Goal: Transaction & Acquisition: Purchase product/service

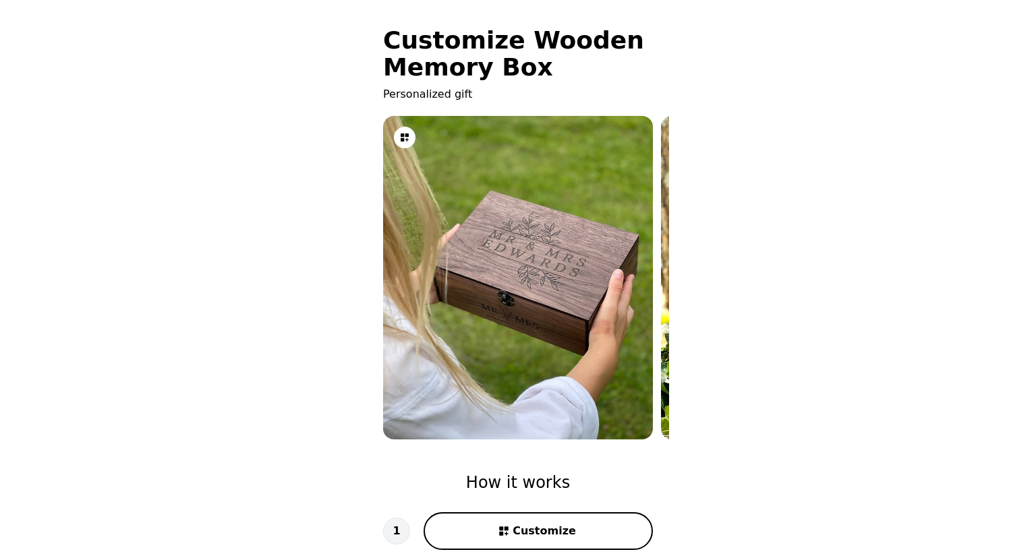
click at [566, 237] on img at bounding box center [518, 278] width 270 height 360
click at [665, 299] on img at bounding box center [796, 278] width 270 height 360
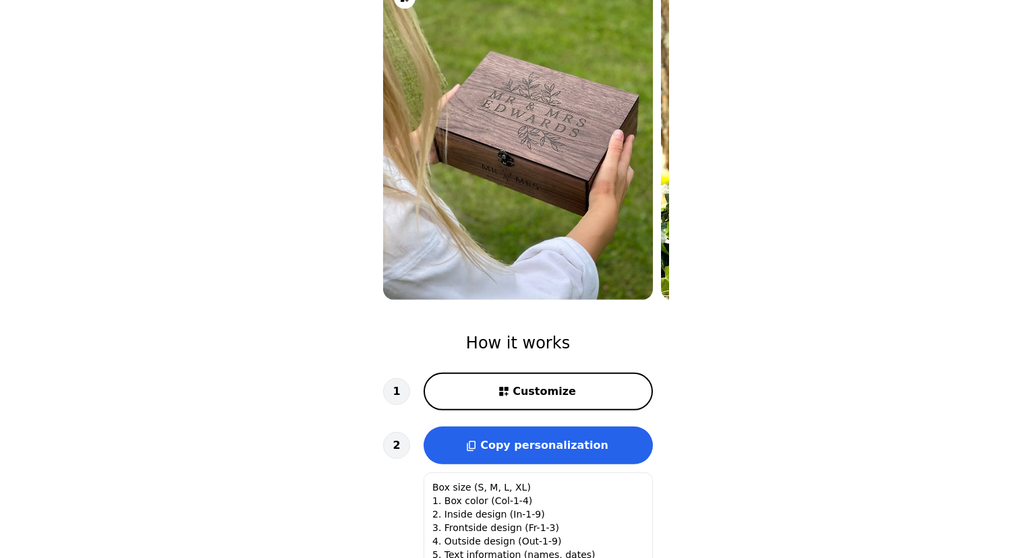
scroll to position [146, 0]
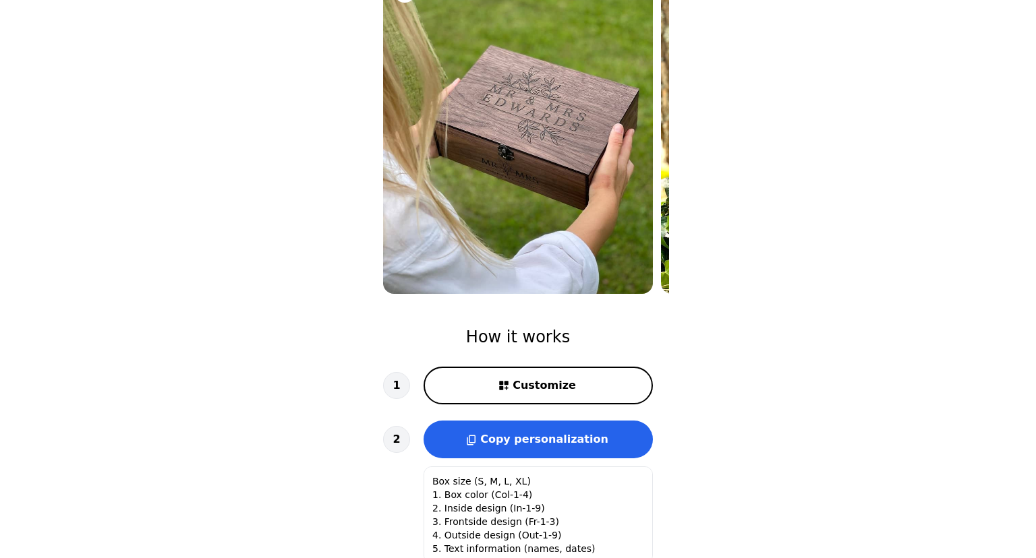
click at [551, 390] on span "Customize" at bounding box center [544, 386] width 63 height 16
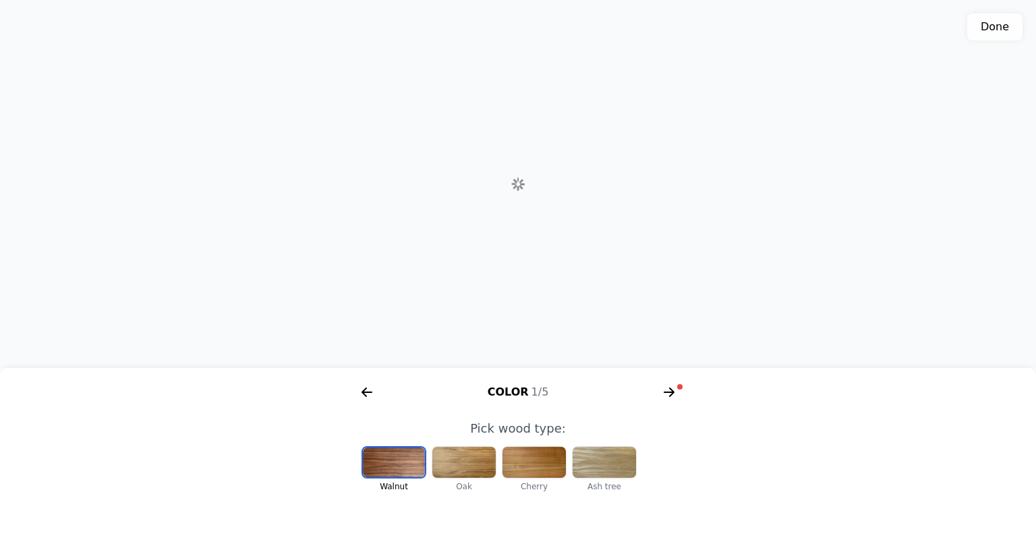
scroll to position [0, 278]
click at [541, 472] on div at bounding box center [533, 462] width 63 height 31
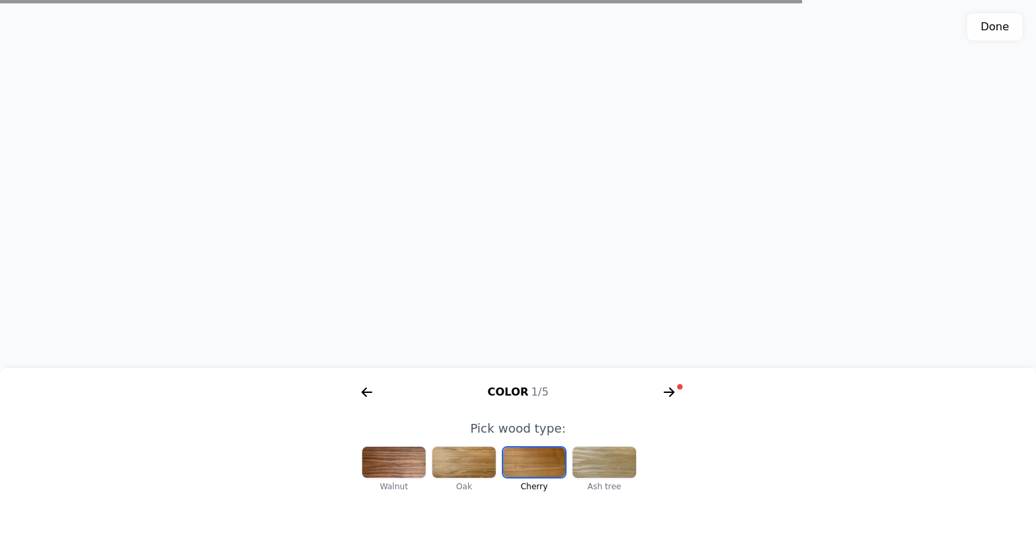
click at [479, 463] on div at bounding box center [463, 462] width 63 height 31
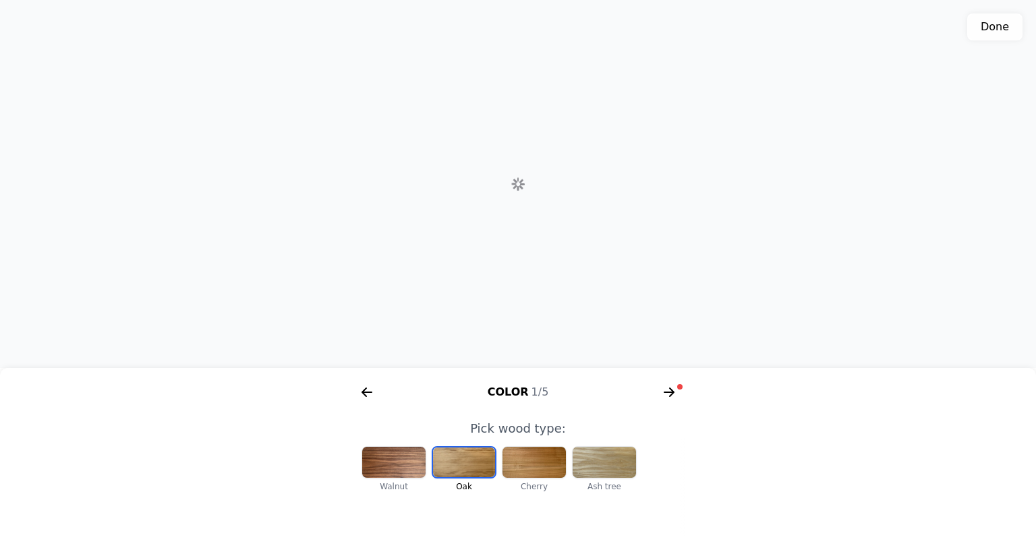
click at [402, 465] on div at bounding box center [393, 462] width 63 height 31
click at [438, 462] on div at bounding box center [463, 462] width 63 height 31
click at [542, 461] on div at bounding box center [533, 462] width 63 height 31
drag, startPoint x: 577, startPoint y: 223, endPoint x: 397, endPoint y: 150, distance: 195.1
click at [391, 161] on div "3D model. Use mouse, touch or arrow keys to move." at bounding box center [518, 184] width 1036 height 368
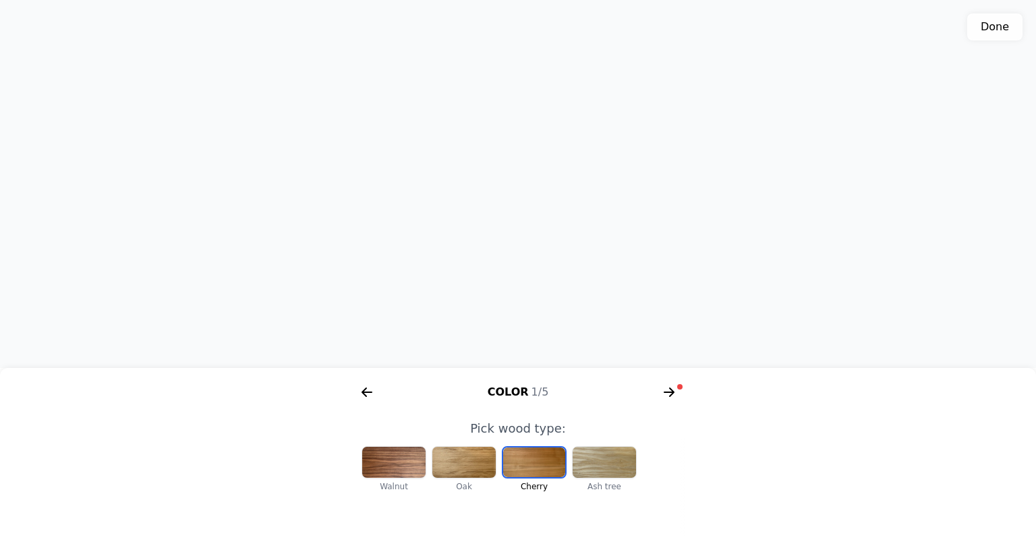
drag, startPoint x: 511, startPoint y: 159, endPoint x: 692, endPoint y: 277, distance: 215.9
click at [692, 277] on div "3D model. Use mouse, touch or arrow keys to move." at bounding box center [518, 184] width 1036 height 368
click at [670, 394] on icon "arrow right short" at bounding box center [669, 393] width 22 height 22
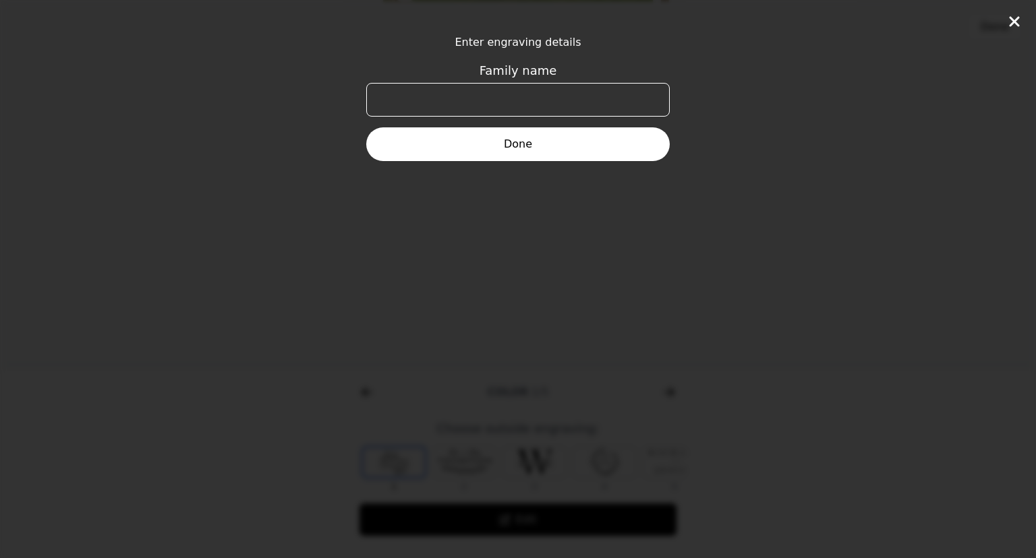
scroll to position [0, 518]
click at [585, 103] on input "Family name" at bounding box center [517, 100] width 303 height 34
type input "[PERSON_NAME]"
click at [500, 149] on button "Done" at bounding box center [517, 144] width 303 height 34
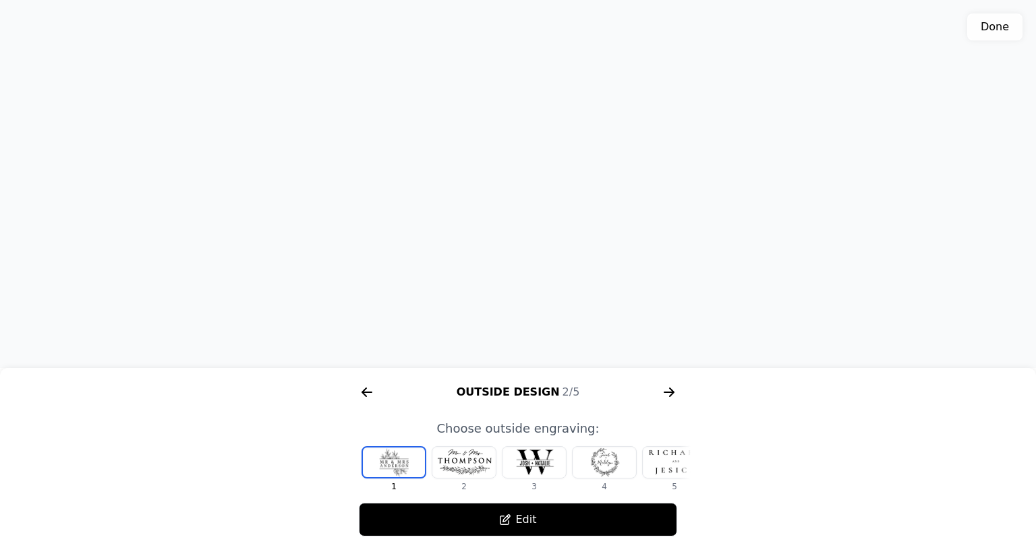
click at [455, 474] on div at bounding box center [463, 462] width 63 height 31
click at [544, 465] on div at bounding box center [533, 462] width 63 height 31
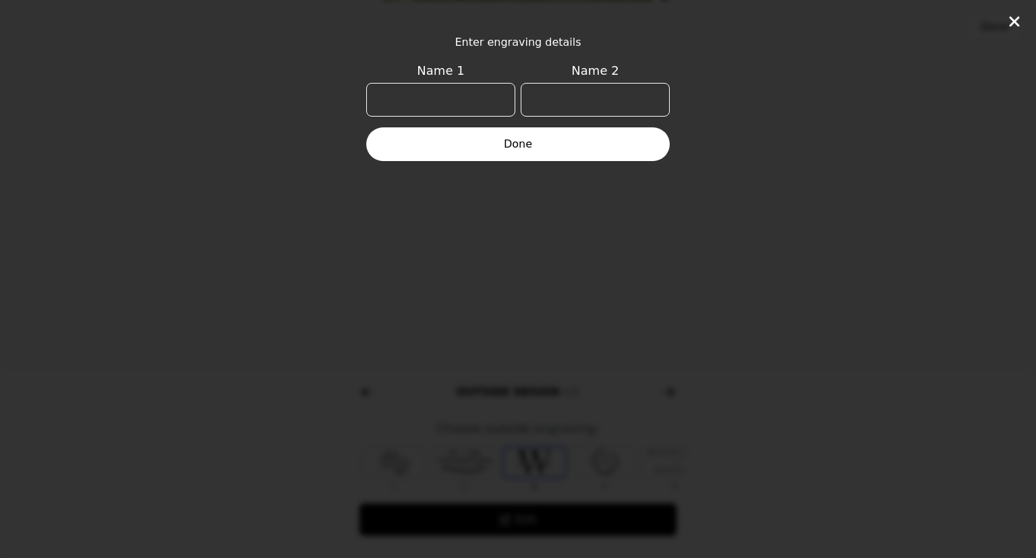
scroll to position [0, 16]
click at [434, 104] on input "Name 1" at bounding box center [440, 100] width 149 height 34
type input "[PERSON_NAME]"
click at [548, 146] on button "Done" at bounding box center [517, 144] width 303 height 34
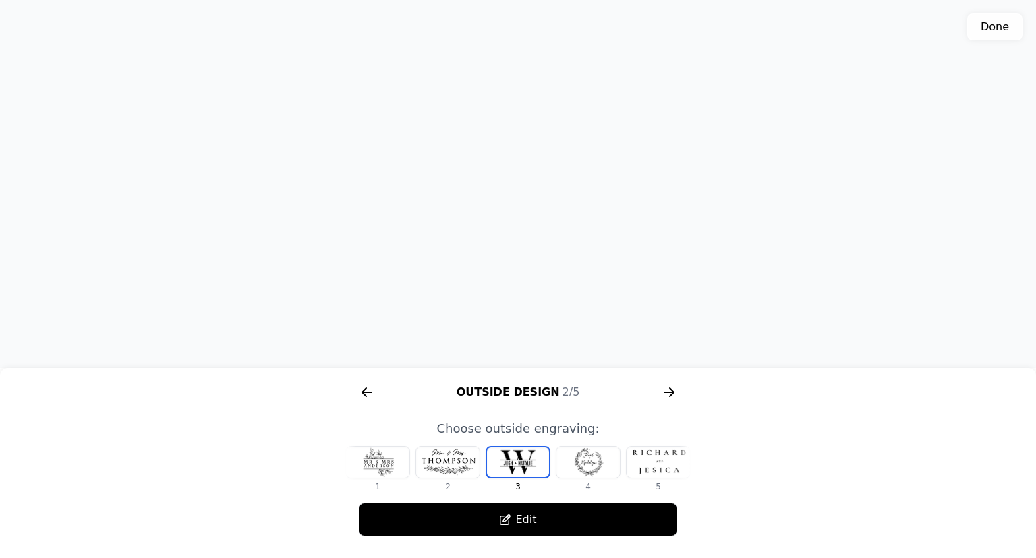
click at [589, 458] on div at bounding box center [587, 462] width 63 height 31
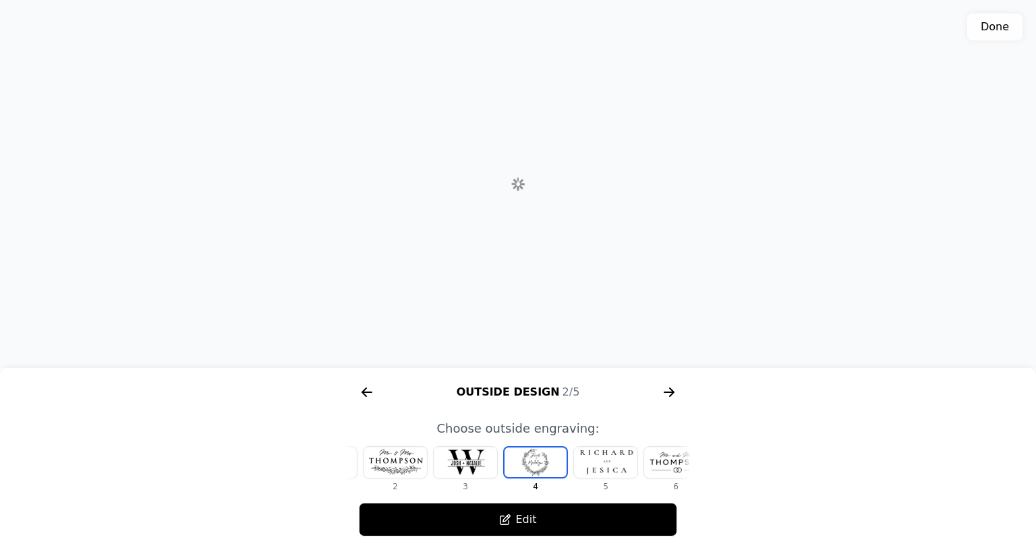
scroll to position [0, 86]
click at [529, 463] on div at bounding box center [518, 463] width 62 height 30
click at [589, 463] on div at bounding box center [587, 462] width 63 height 31
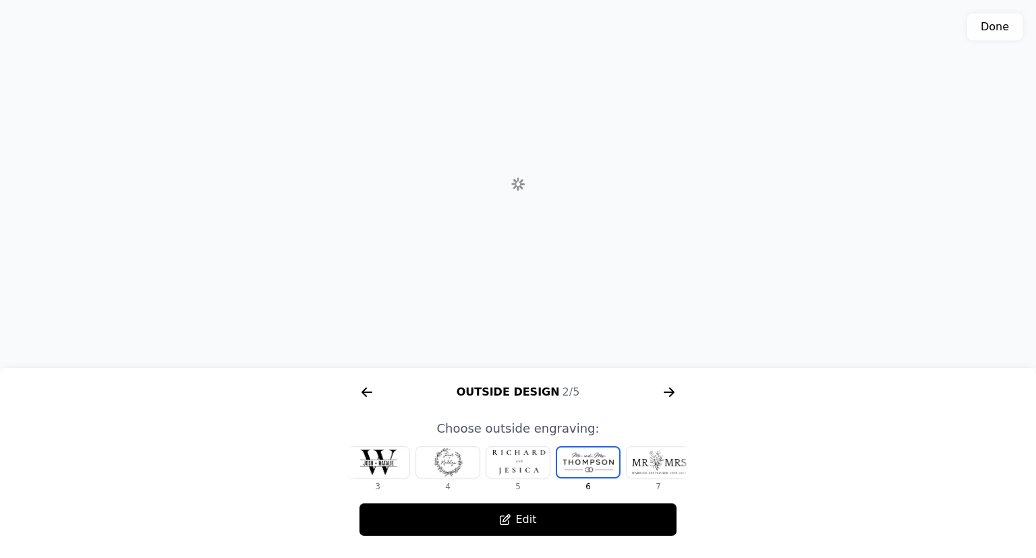
scroll to position [0, 219]
click at [590, 463] on div at bounding box center [595, 462] width 63 height 31
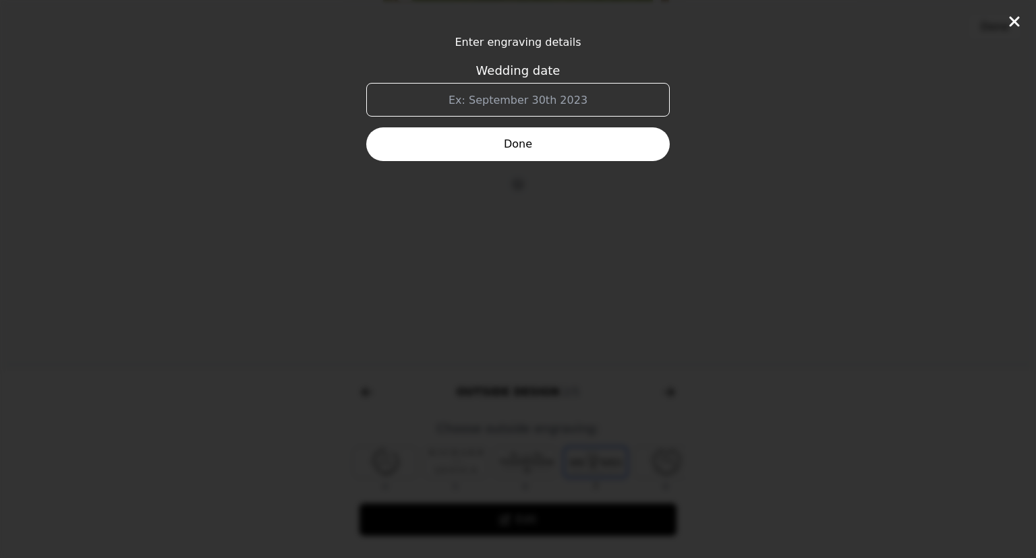
scroll to position [0, 518]
click at [590, 95] on input "Wedding date" at bounding box center [517, 100] width 303 height 34
type input "22 Novembre 2025"
click at [557, 146] on button "Done" at bounding box center [517, 144] width 303 height 34
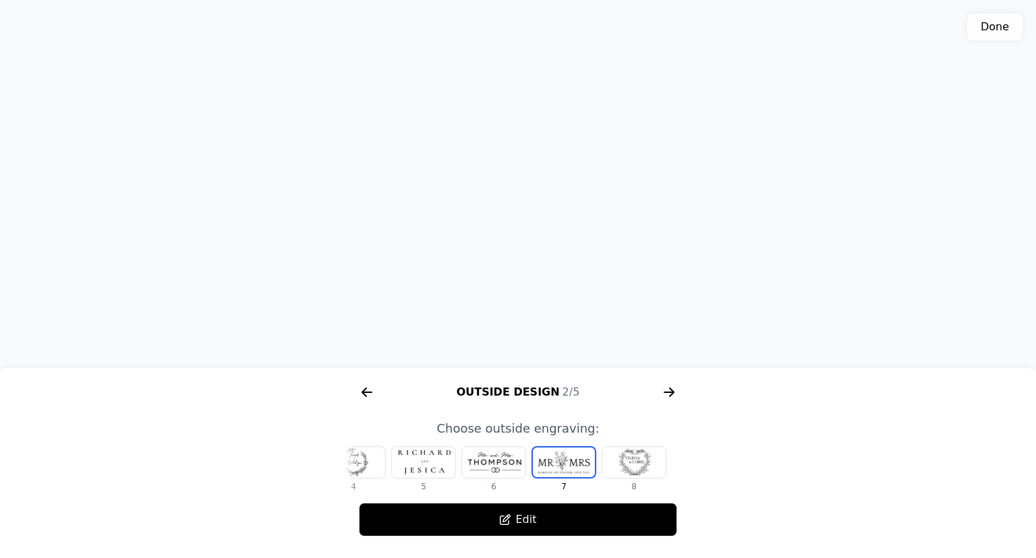
click at [637, 454] on div at bounding box center [633, 462] width 63 height 31
click at [559, 519] on button "Edit" at bounding box center [518, 520] width 318 height 34
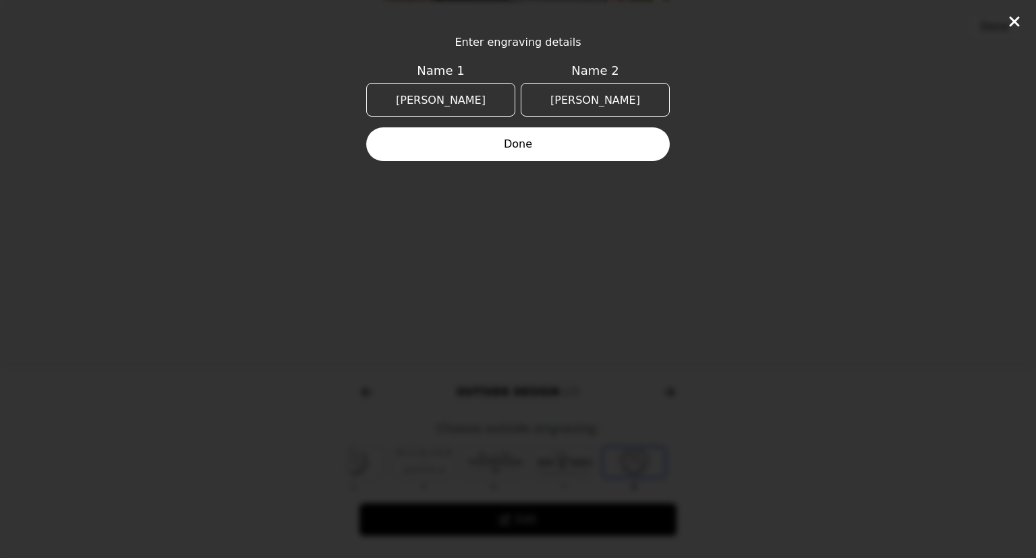
scroll to position [0, 251]
click at [577, 140] on button "Done" at bounding box center [517, 144] width 303 height 34
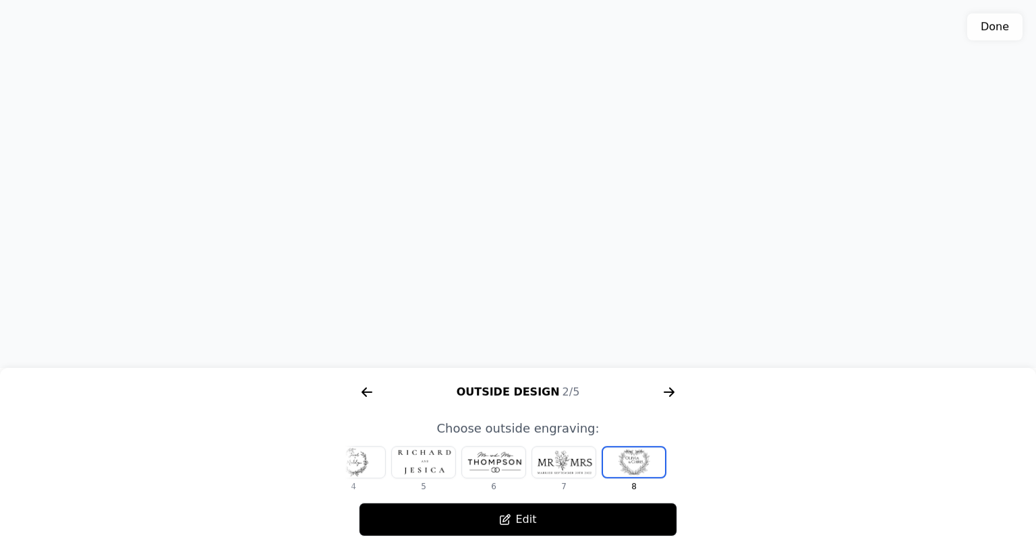
scroll to position [355, 0]
click at [369, 396] on icon "arrow right short" at bounding box center [367, 393] width 22 height 22
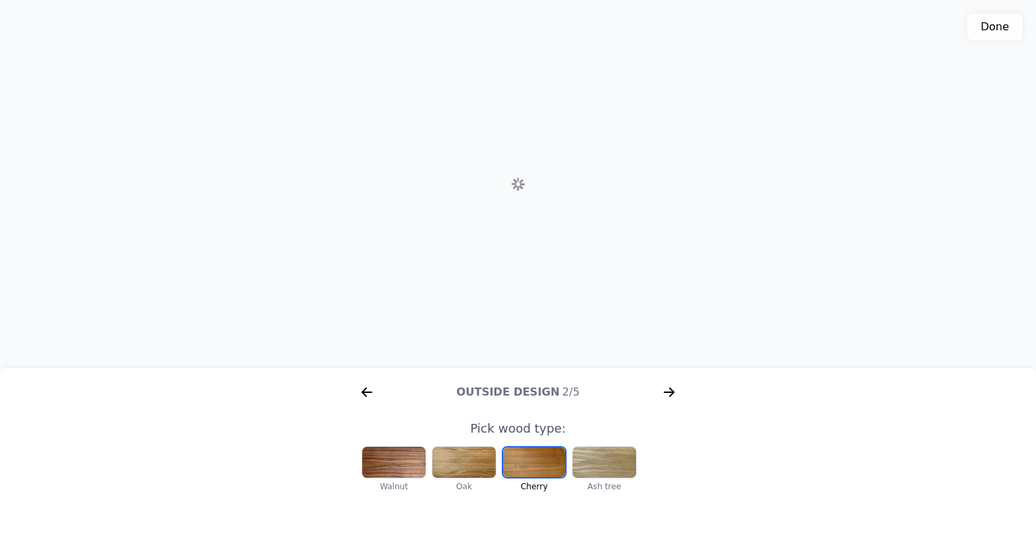
scroll to position [0, 173]
click at [674, 390] on icon "arrow right short" at bounding box center [669, 393] width 22 height 22
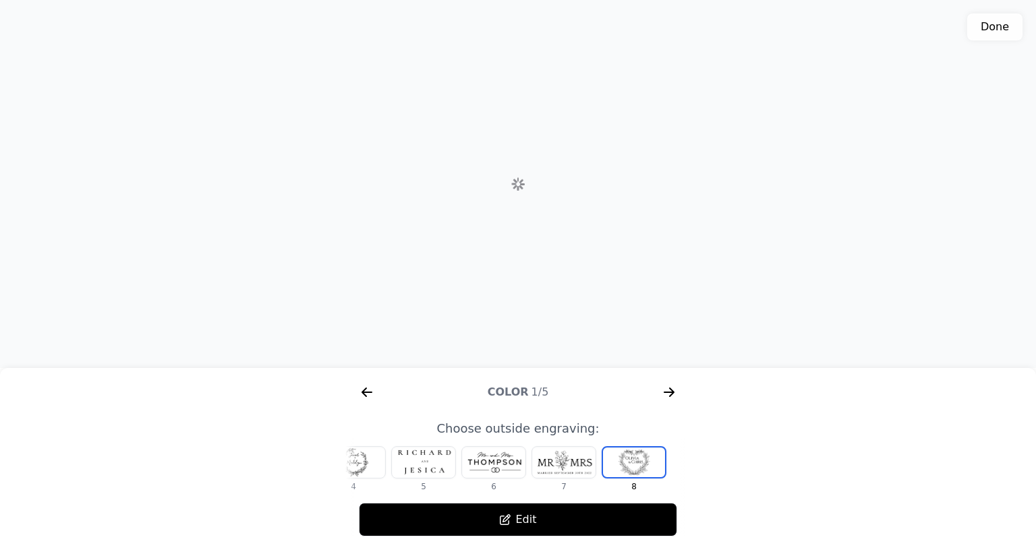
scroll to position [0, 518]
click at [424, 465] on div at bounding box center [423, 462] width 63 height 31
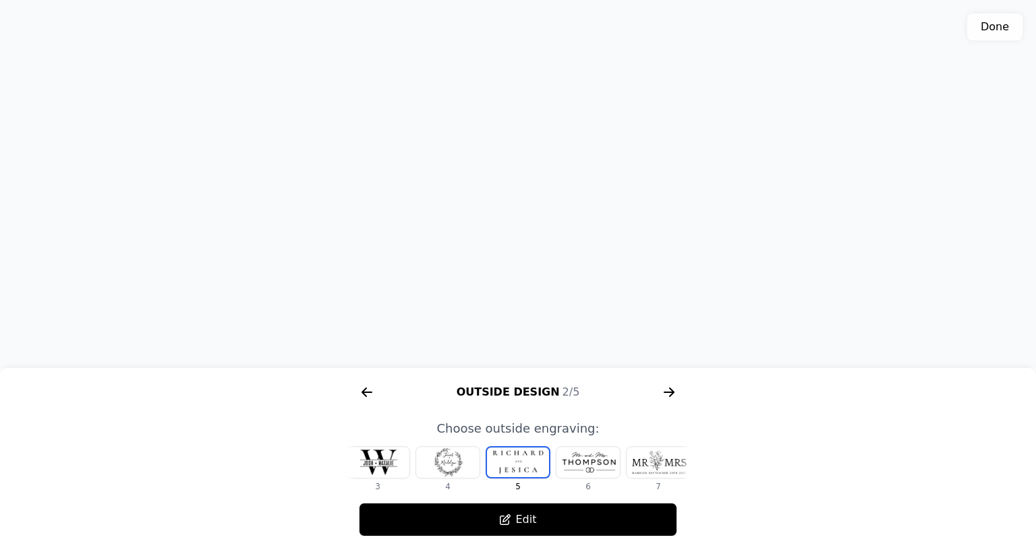
drag, startPoint x: 616, startPoint y: 275, endPoint x: 622, endPoint y: 285, distance: 11.2
click at [622, 285] on div "3D model. Use mouse, touch or arrow keys to move." at bounding box center [518, 184] width 1036 height 368
click at [535, 519] on button "Edit" at bounding box center [518, 520] width 318 height 34
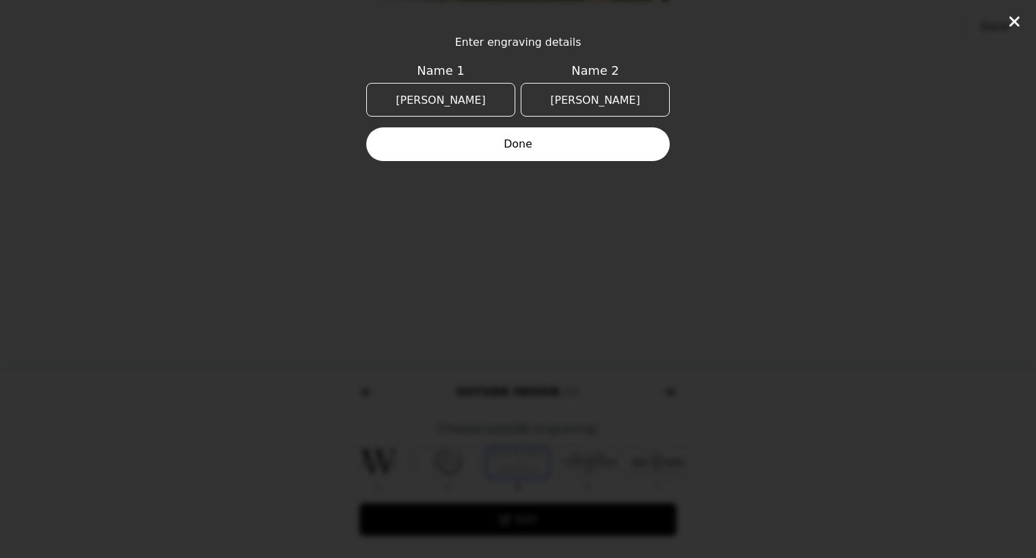
click at [545, 150] on button "Done" at bounding box center [517, 144] width 303 height 34
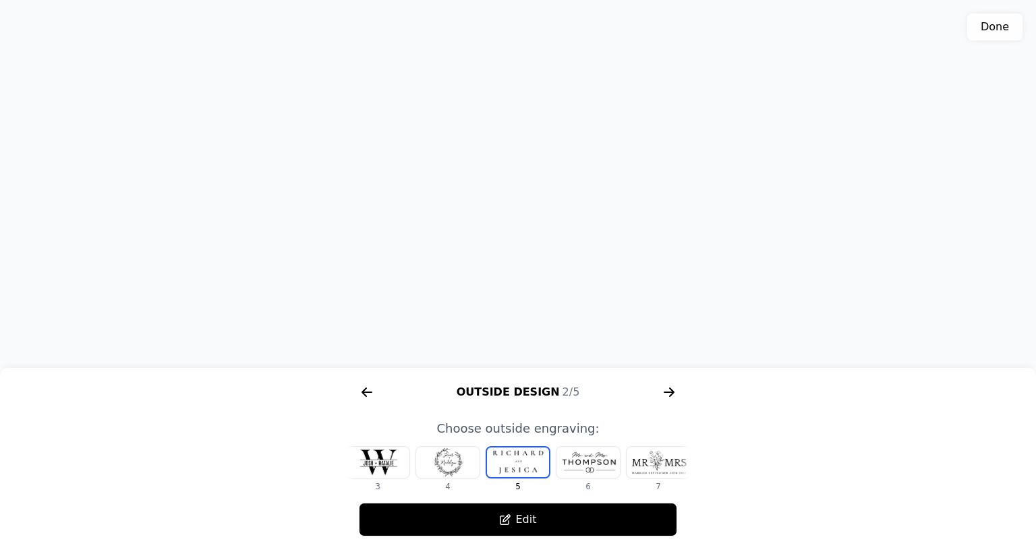
click at [664, 396] on icon "arrow right short" at bounding box center [669, 393] width 22 height 22
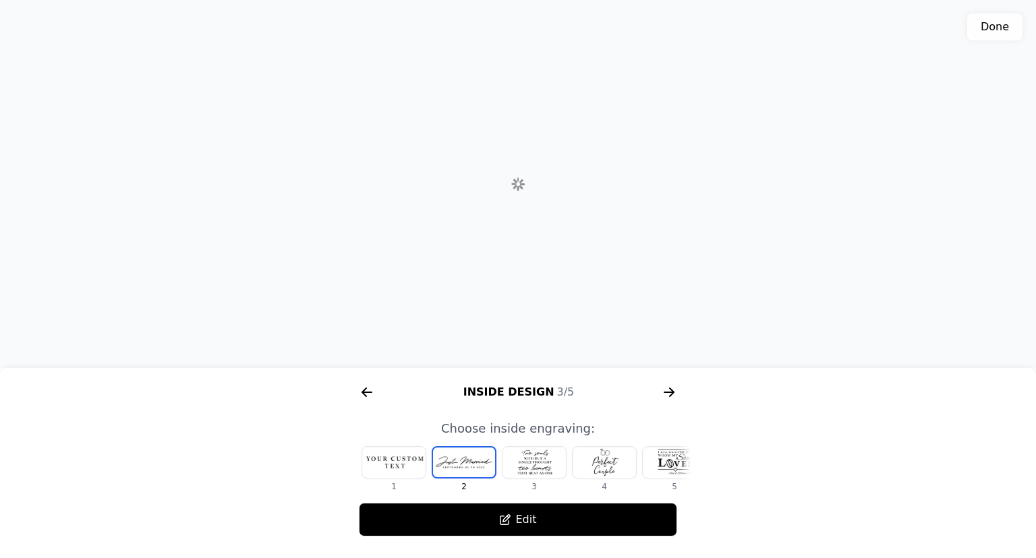
scroll to position [0, 863]
click at [548, 464] on div at bounding box center [533, 462] width 63 height 31
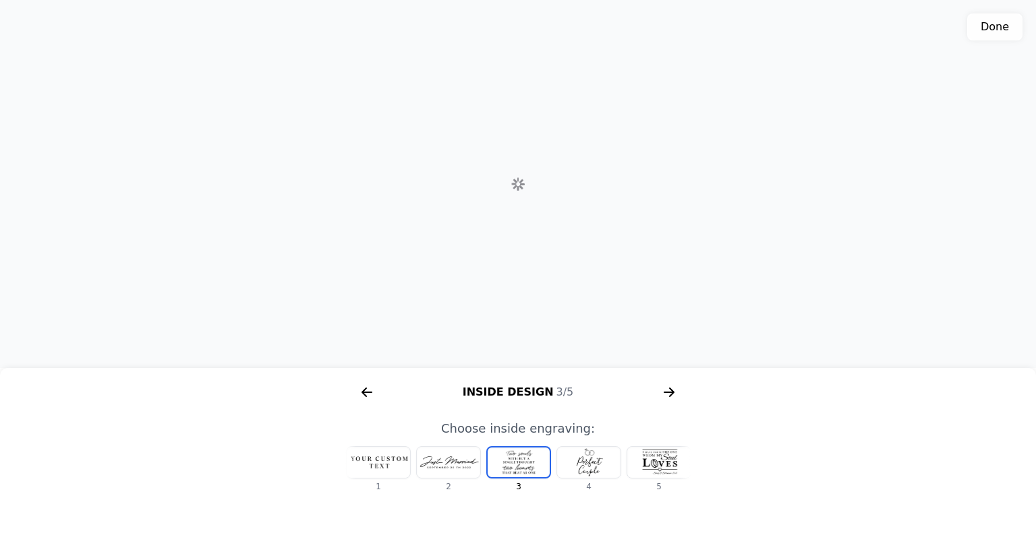
scroll to position [0, 16]
click at [378, 465] on div at bounding box center [377, 462] width 63 height 31
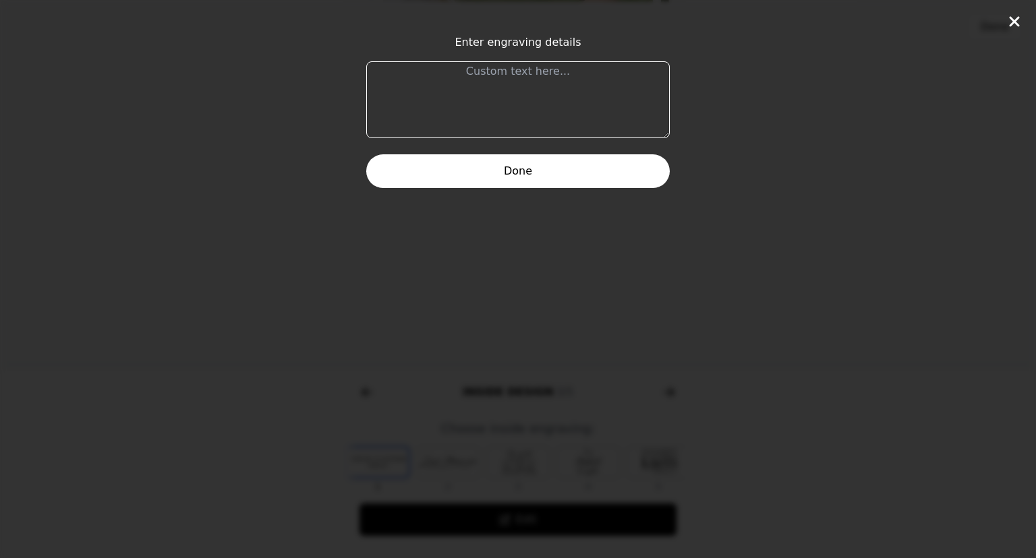
click at [558, 113] on textarea at bounding box center [517, 99] width 303 height 77
click at [567, 173] on button "Done" at bounding box center [517, 171] width 303 height 34
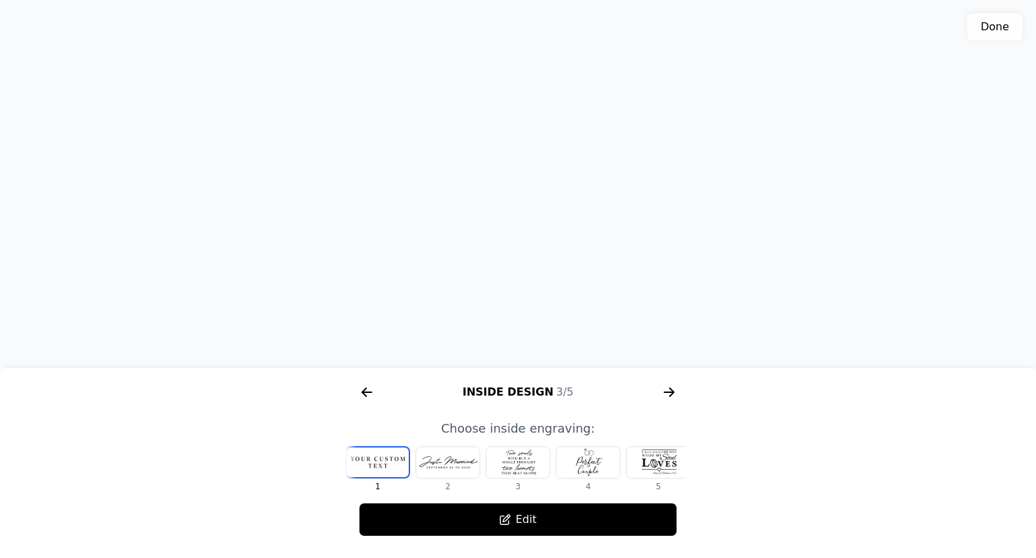
click at [662, 391] on icon "arrow right short" at bounding box center [669, 393] width 22 height 22
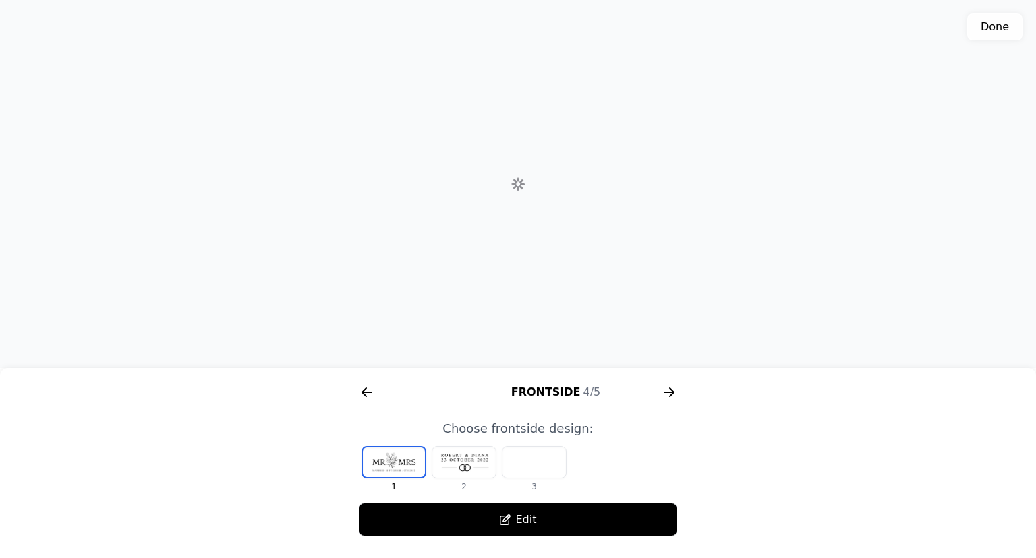
scroll to position [0, 1209]
click at [666, 397] on icon "arrow right short" at bounding box center [669, 393] width 22 height 22
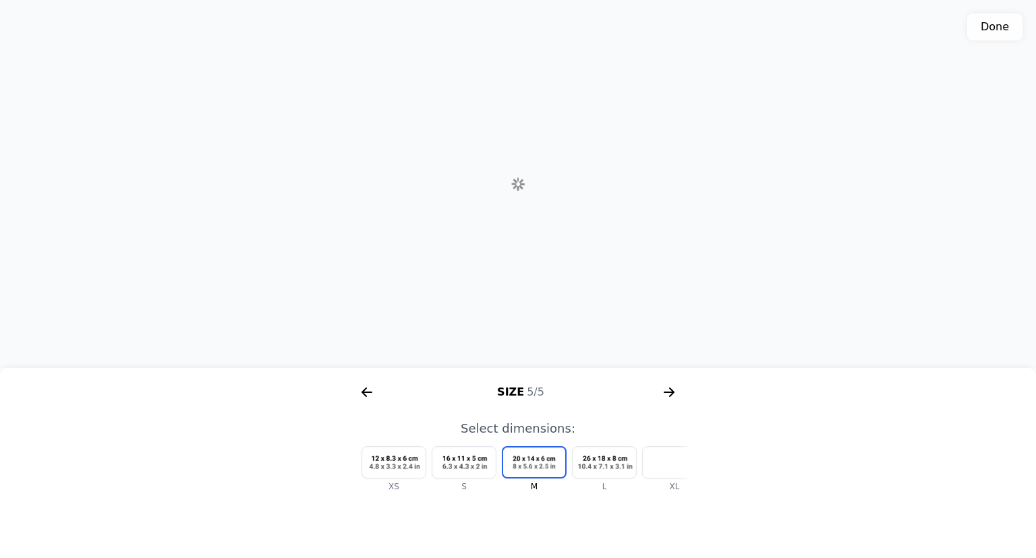
scroll to position [0, 1554]
click at [602, 459] on div at bounding box center [604, 462] width 63 height 31
click at [506, 471] on div at bounding box center [493, 462] width 63 height 31
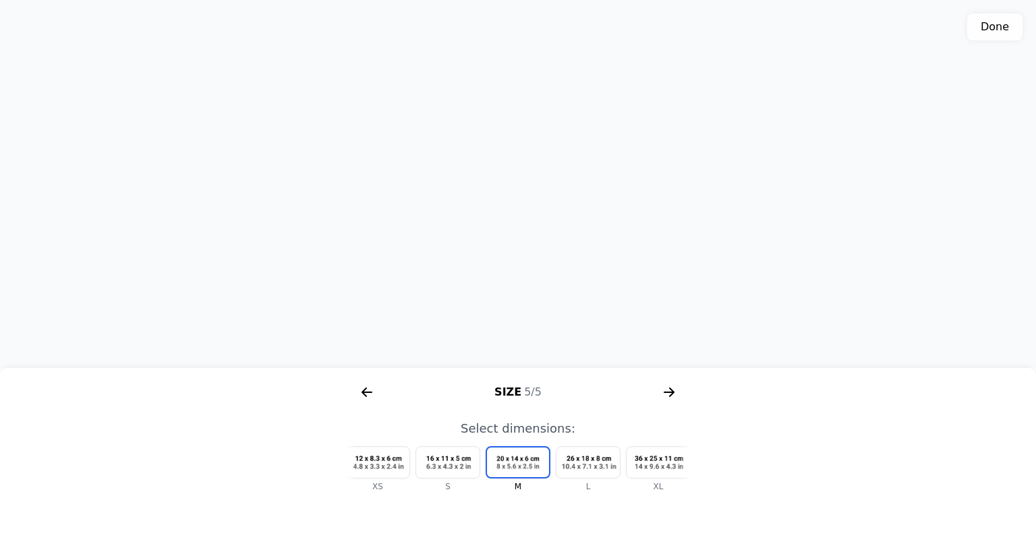
click at [366, 395] on icon "arrow right short" at bounding box center [367, 393] width 22 height 22
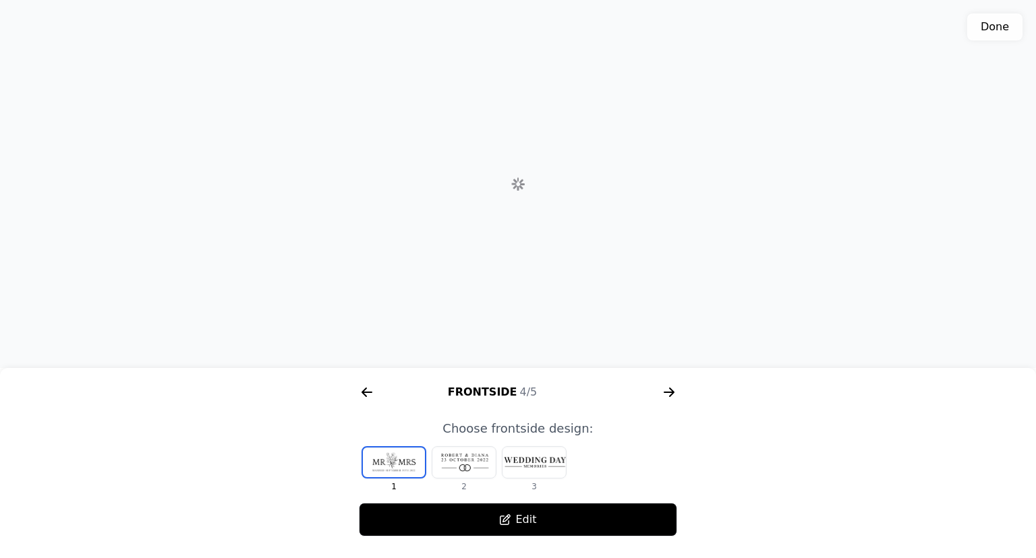
click at [366, 395] on icon "arrow right short" at bounding box center [367, 393] width 22 height 22
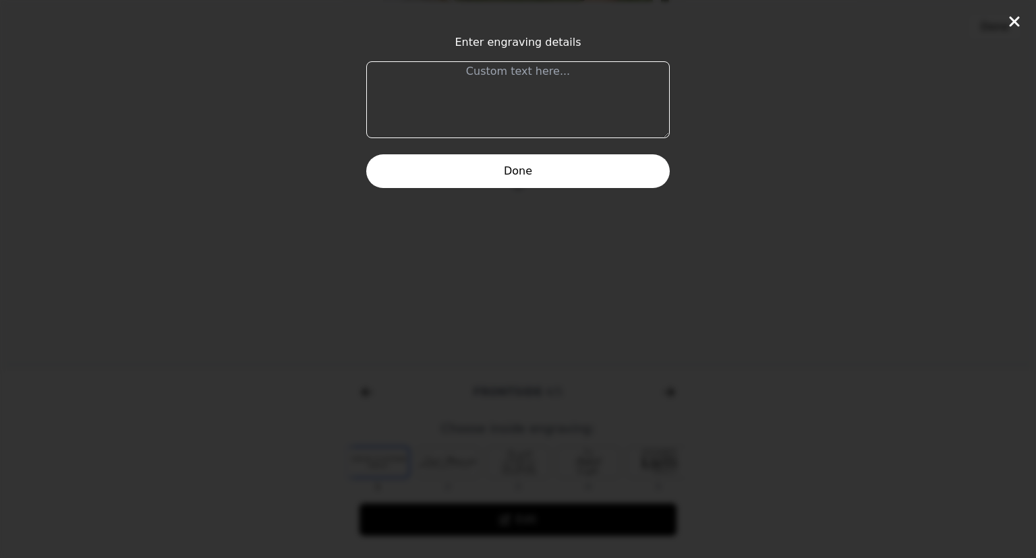
click at [366, 395] on div "Enter engraving details Done" at bounding box center [518, 279] width 1036 height 558
click at [522, 171] on button "Done" at bounding box center [517, 171] width 303 height 34
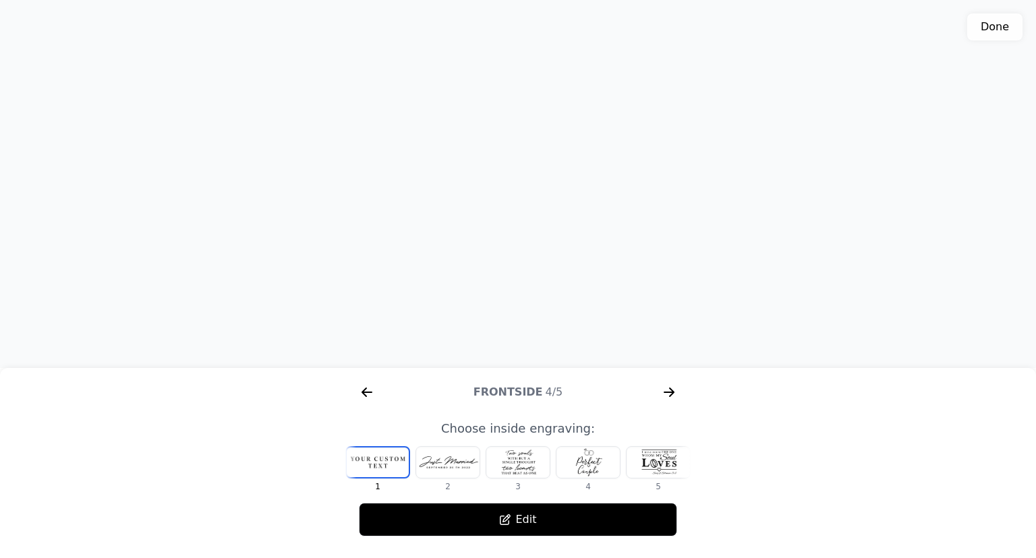
click at [370, 394] on icon "arrow right short" at bounding box center [367, 393] width 22 height 22
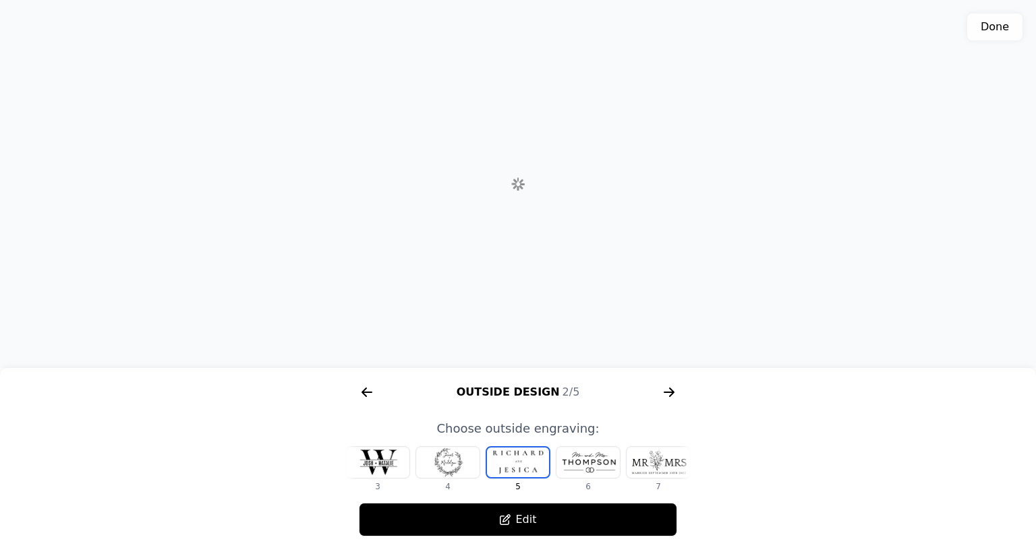
click at [369, 394] on icon "arrow right short" at bounding box center [367, 393] width 22 height 22
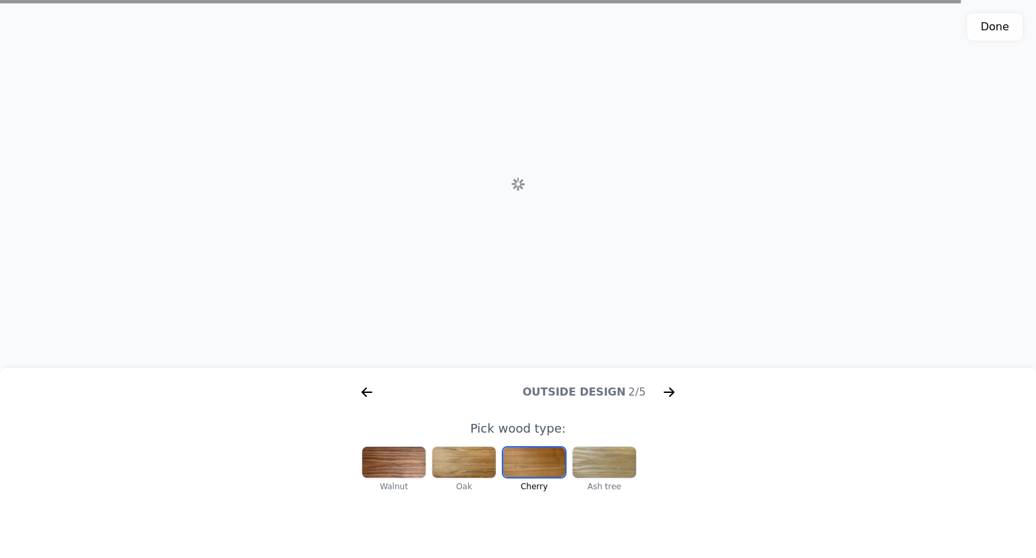
scroll to position [0, 173]
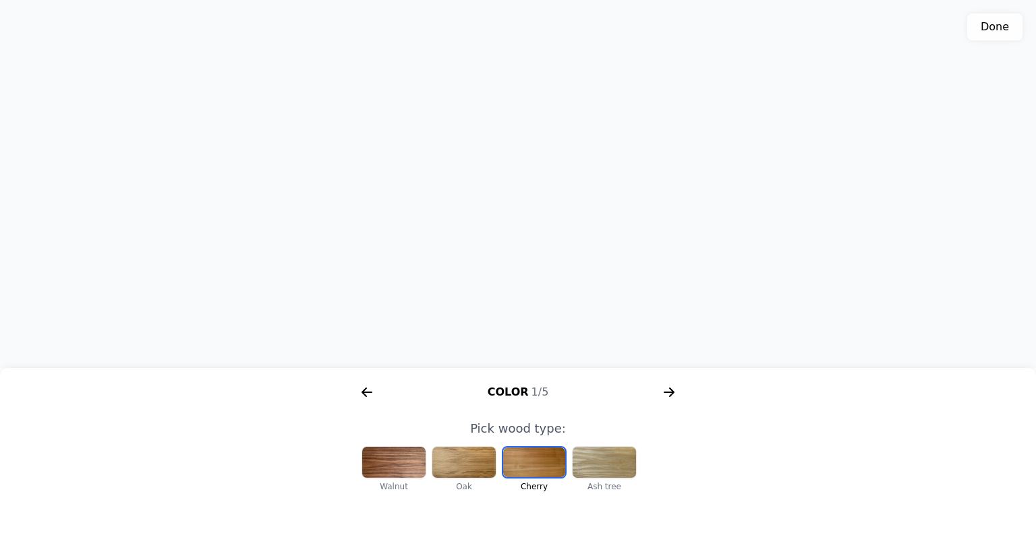
click at [666, 393] on icon "arrow right short" at bounding box center [669, 392] width 10 height 1
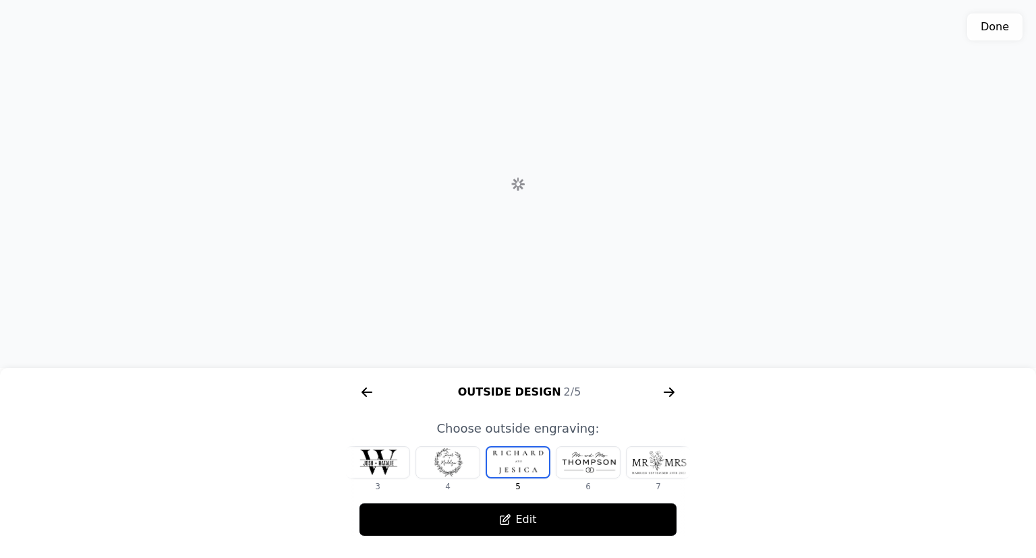
scroll to position [0, 518]
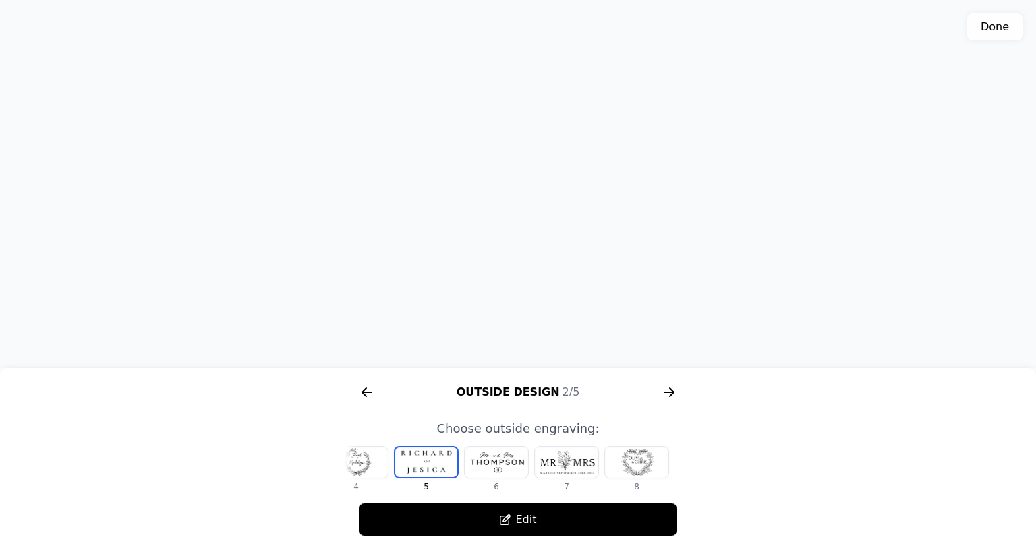
drag, startPoint x: 432, startPoint y: 462, endPoint x: 707, endPoint y: 463, distance: 275.2
click at [691, 463] on div "1 2 3 4 5 6 7 8" at bounding box center [517, 465] width 345 height 54
click at [353, 463] on div at bounding box center [353, 462] width 63 height 31
click at [374, 462] on div at bounding box center [343, 462] width 63 height 31
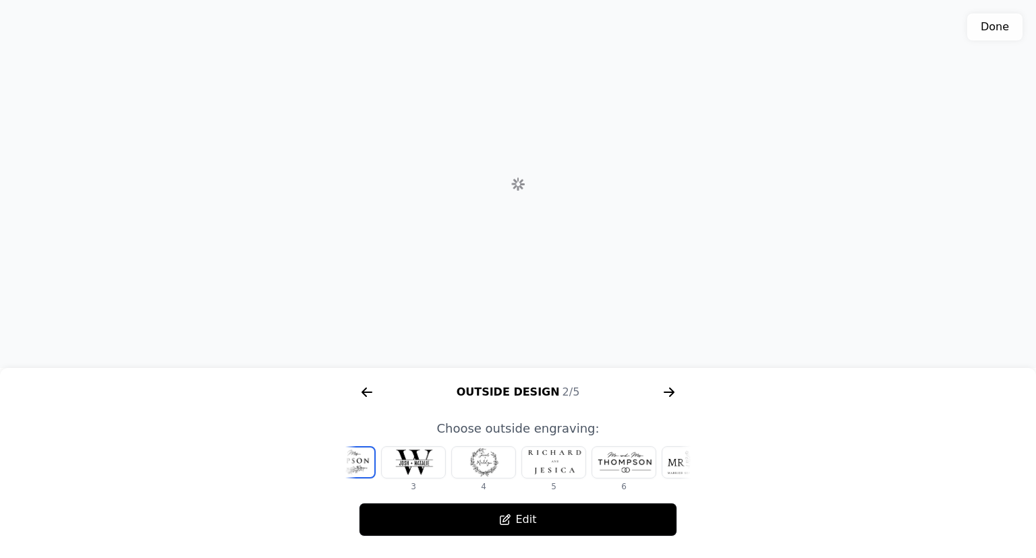
scroll to position [0, 35]
click at [374, 462] on div at bounding box center [358, 462] width 63 height 31
click at [606, 467] on div at bounding box center [604, 462] width 63 height 31
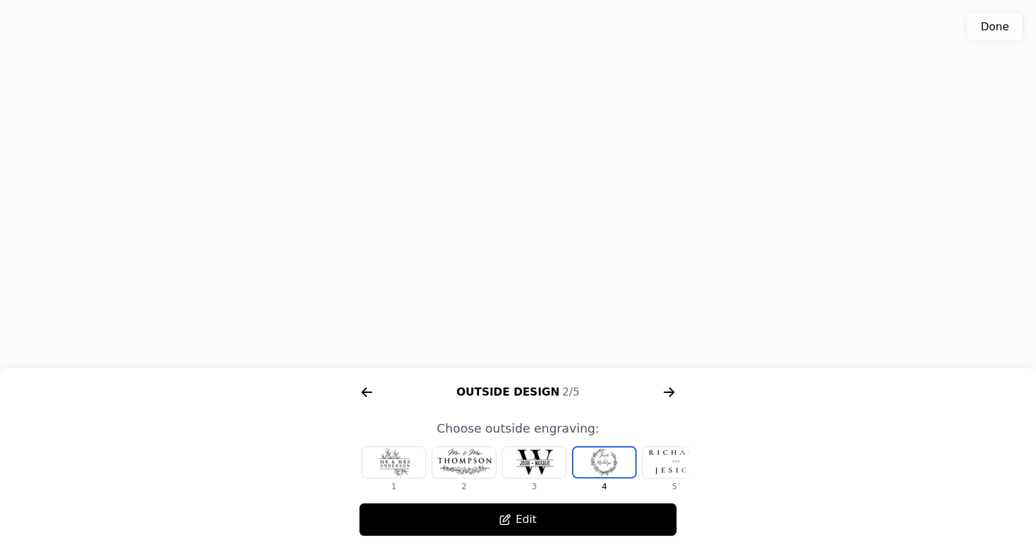
scroll to position [0, 86]
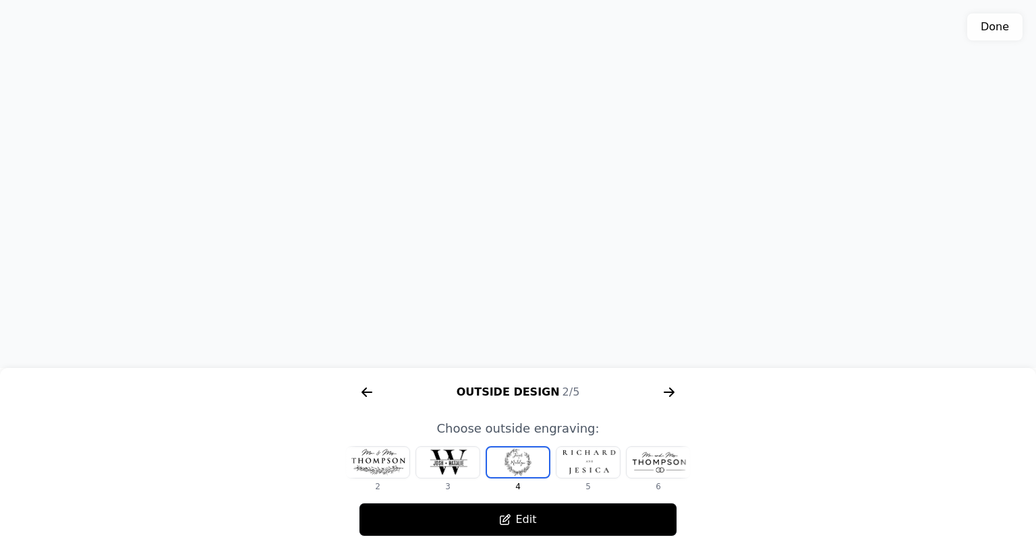
click at [527, 465] on div at bounding box center [518, 463] width 62 height 30
drag, startPoint x: 564, startPoint y: 295, endPoint x: 553, endPoint y: 277, distance: 21.7
click at [553, 277] on div "3D model. Use mouse, touch or arrow keys to move." at bounding box center [518, 184] width 1036 height 368
click at [517, 527] on button "Edit" at bounding box center [518, 520] width 318 height 34
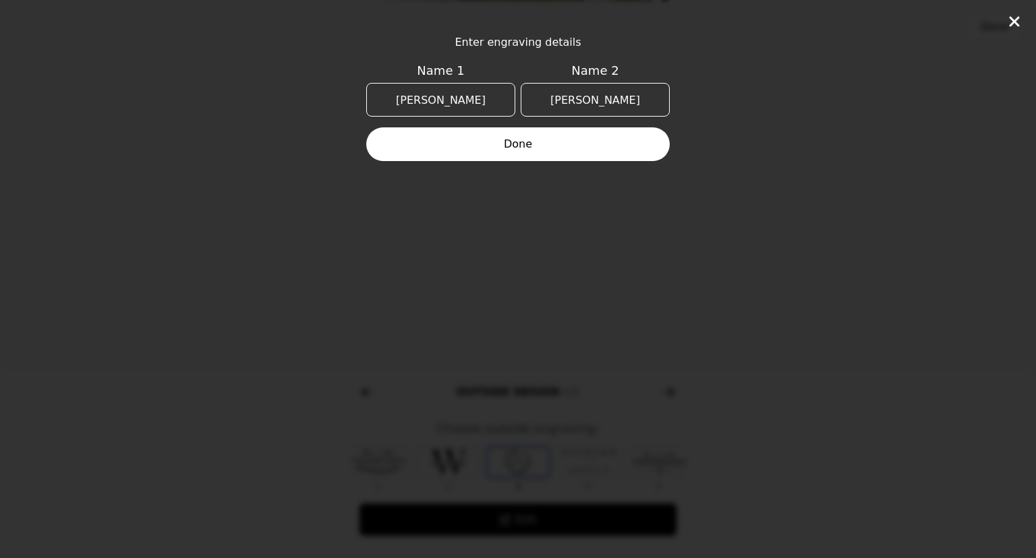
scroll to position [0, 16]
drag, startPoint x: 578, startPoint y: 92, endPoint x: 517, endPoint y: 83, distance: 62.1
click at [521, 84] on input "[PERSON_NAME]" at bounding box center [595, 100] width 149 height 34
click at [417, 98] on input "[PERSON_NAME]" at bounding box center [440, 100] width 149 height 34
paste input "[PERSON_NAME]"
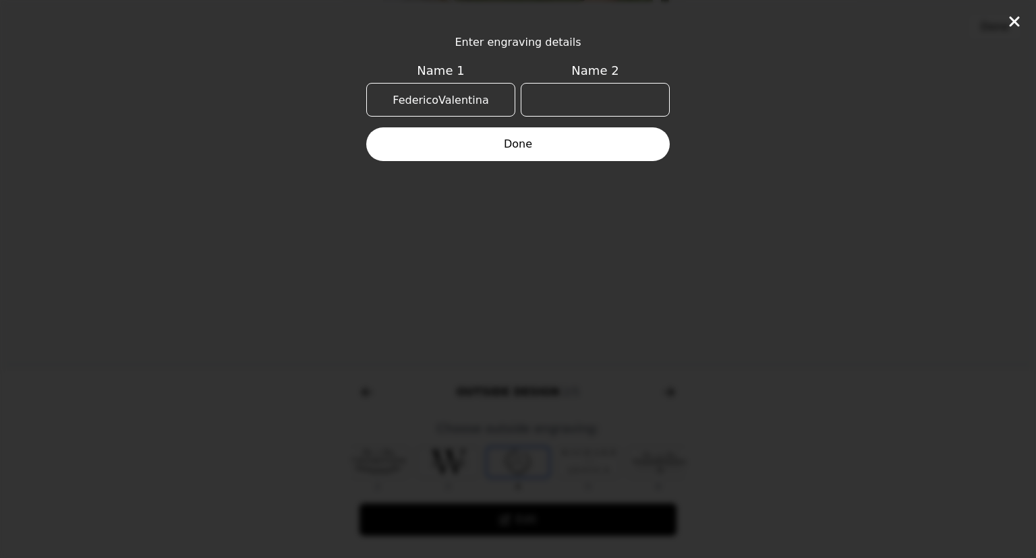
drag, startPoint x: 441, startPoint y: 97, endPoint x: 527, endPoint y: 103, distance: 86.5
click at [515, 103] on input "FedericoValentina" at bounding box center [440, 100] width 149 height 34
type input "[PERSON_NAME]"
click at [606, 103] on input "Name 2" at bounding box center [595, 100] width 149 height 34
paste input "[PERSON_NAME]"
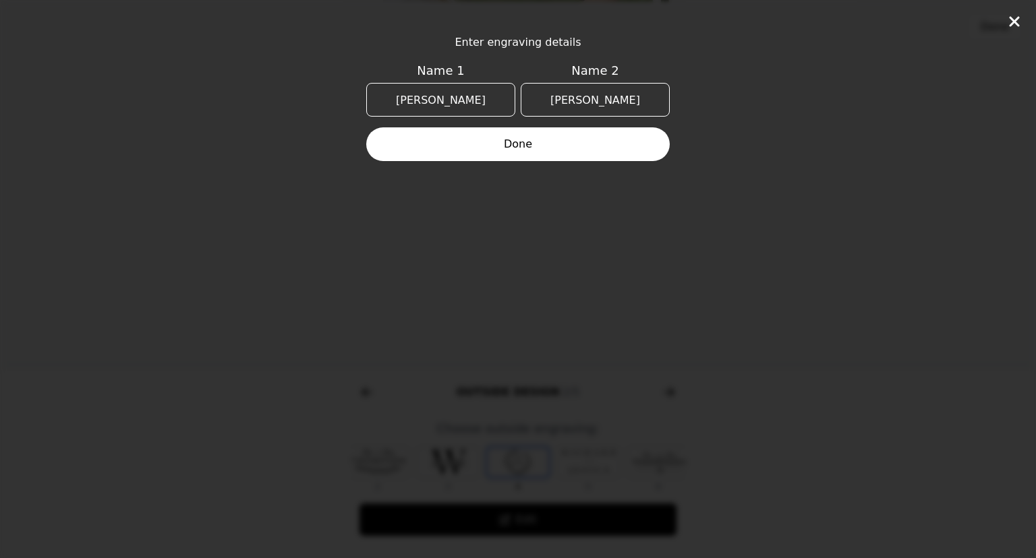
type input "[PERSON_NAME]"
click at [593, 148] on button "Done" at bounding box center [517, 144] width 303 height 34
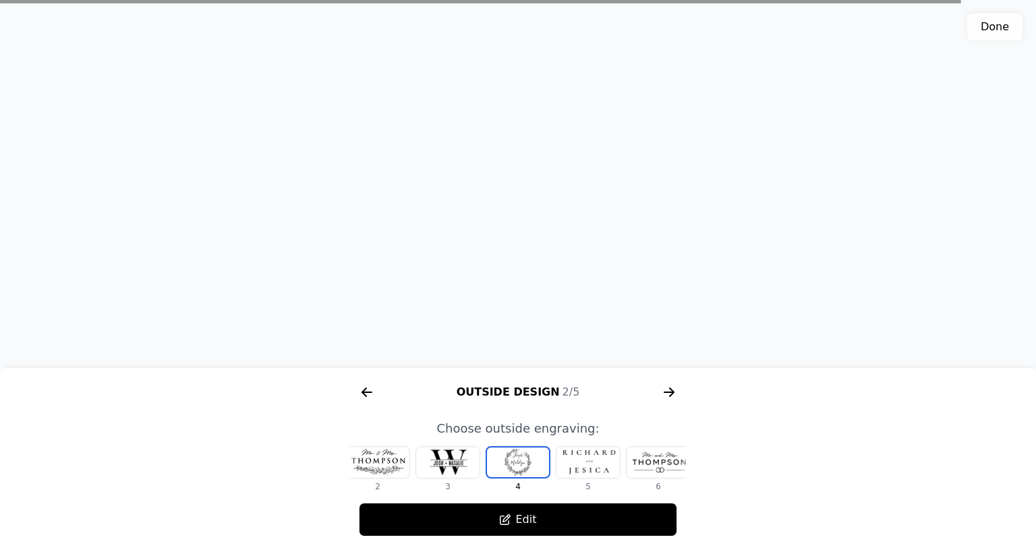
drag, startPoint x: 533, startPoint y: 240, endPoint x: 534, endPoint y: 231, distance: 8.8
click at [534, 231] on div "3D model. Use mouse, touch or arrow keys to move." at bounding box center [518, 184] width 1036 height 368
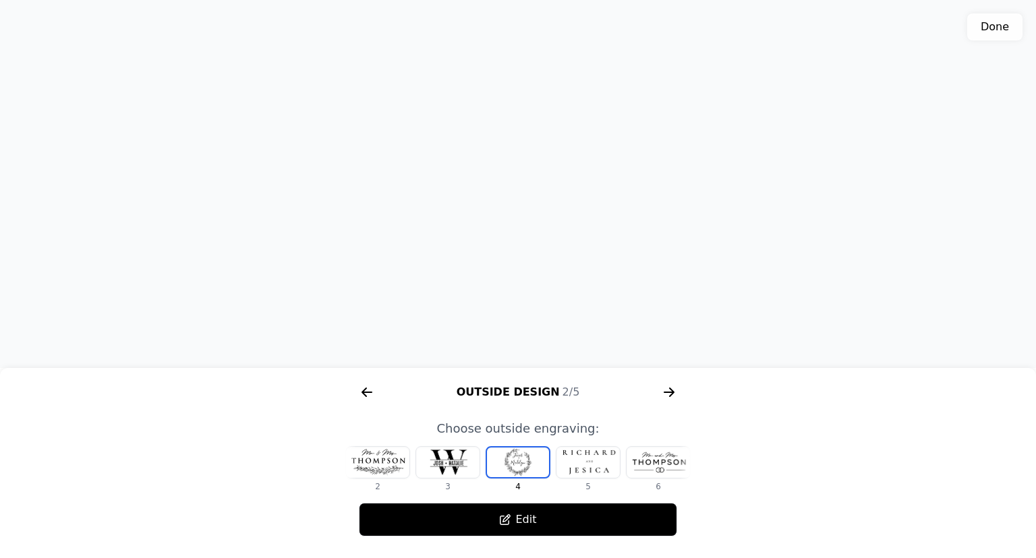
click at [522, 465] on div at bounding box center [518, 463] width 62 height 30
drag, startPoint x: 556, startPoint y: 225, endPoint x: 556, endPoint y: 287, distance: 62.7
click at [556, 287] on div "3D model. Use mouse, touch or arrow keys to move." at bounding box center [518, 184] width 1036 height 368
drag, startPoint x: 592, startPoint y: 464, endPoint x: 527, endPoint y: 467, distance: 64.8
click at [527, 467] on div "1 2 3 4 5 6 7 8" at bounding box center [431, 469] width 345 height 46
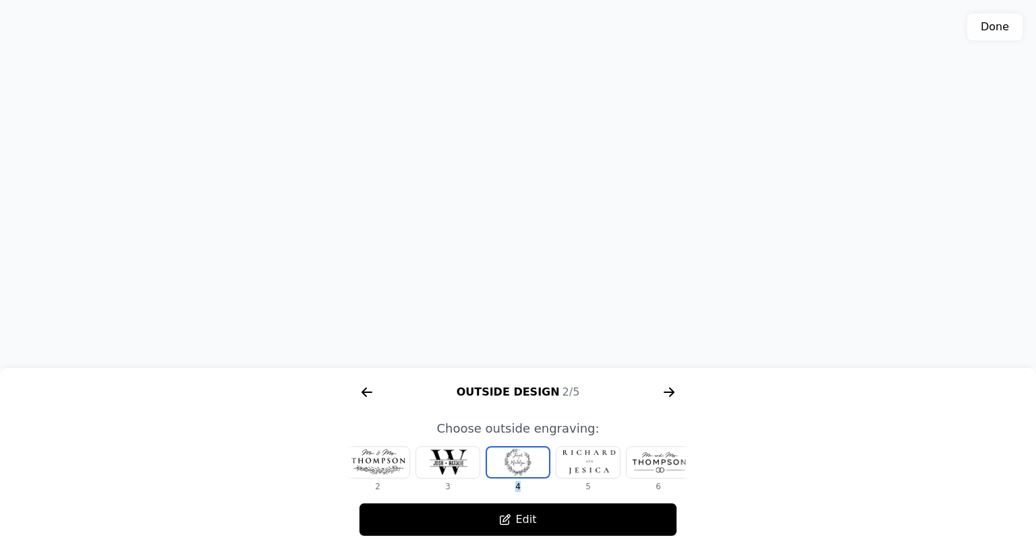
drag, startPoint x: 569, startPoint y: 462, endPoint x: 551, endPoint y: 459, distance: 18.4
click at [551, 459] on div "1 2 3 4 5 6 7 8" at bounding box center [431, 469] width 345 height 46
drag, startPoint x: 461, startPoint y: 461, endPoint x: 525, endPoint y: 462, distance: 64.1
click at [525, 462] on div "1 2 3 4 5 6 7 8" at bounding box center [431, 469] width 345 height 46
click at [525, 462] on div at bounding box center [518, 463] width 62 height 30
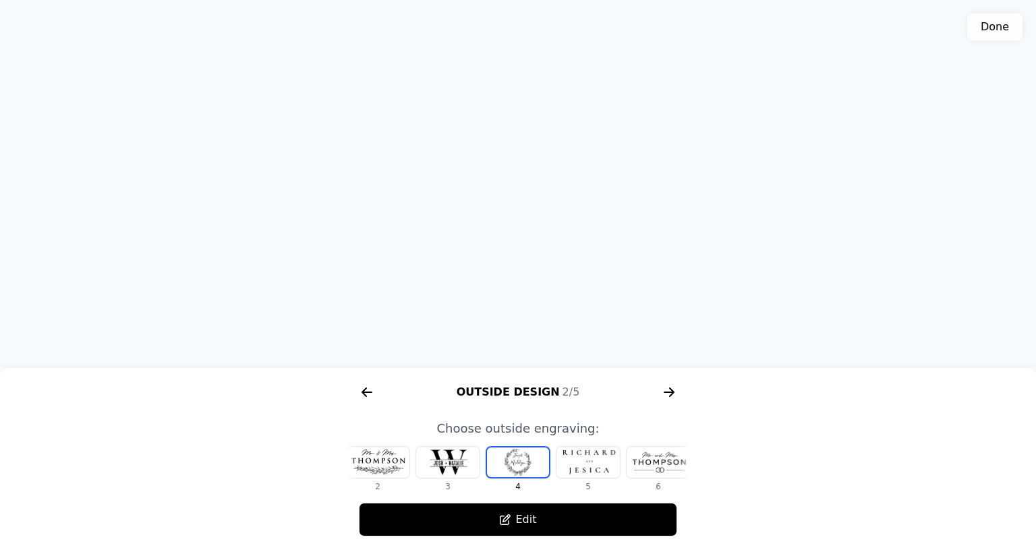
click at [513, 519] on button "Edit" at bounding box center [518, 520] width 318 height 34
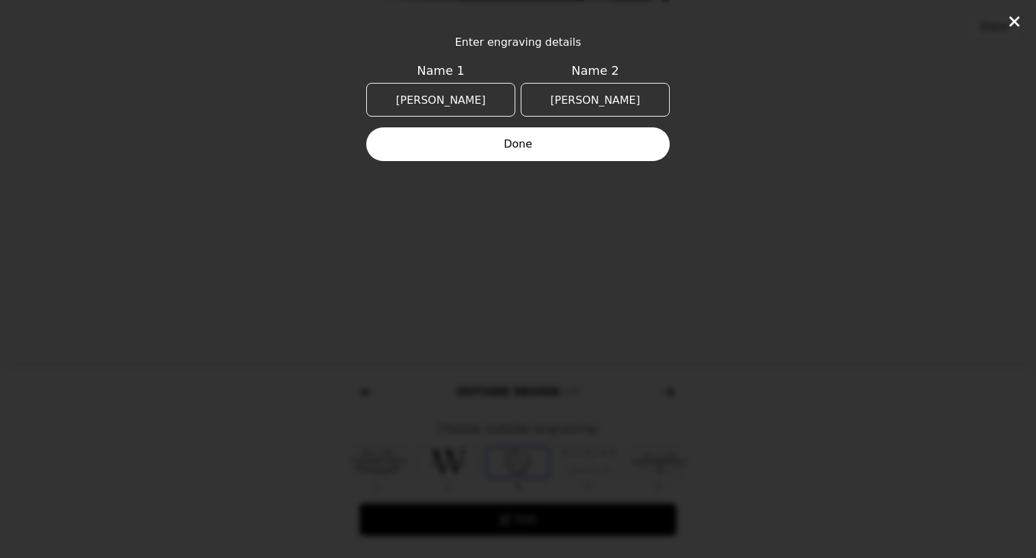
drag, startPoint x: 581, startPoint y: 99, endPoint x: 664, endPoint y: 103, distance: 82.3
click at [660, 101] on input "[PERSON_NAME]" at bounding box center [595, 100] width 149 height 34
type input "Thank"
drag, startPoint x: 465, startPoint y: 100, endPoint x: 364, endPoint y: 75, distance: 105.0
click at [366, 83] on input "[PERSON_NAME]" at bounding box center [440, 100] width 149 height 34
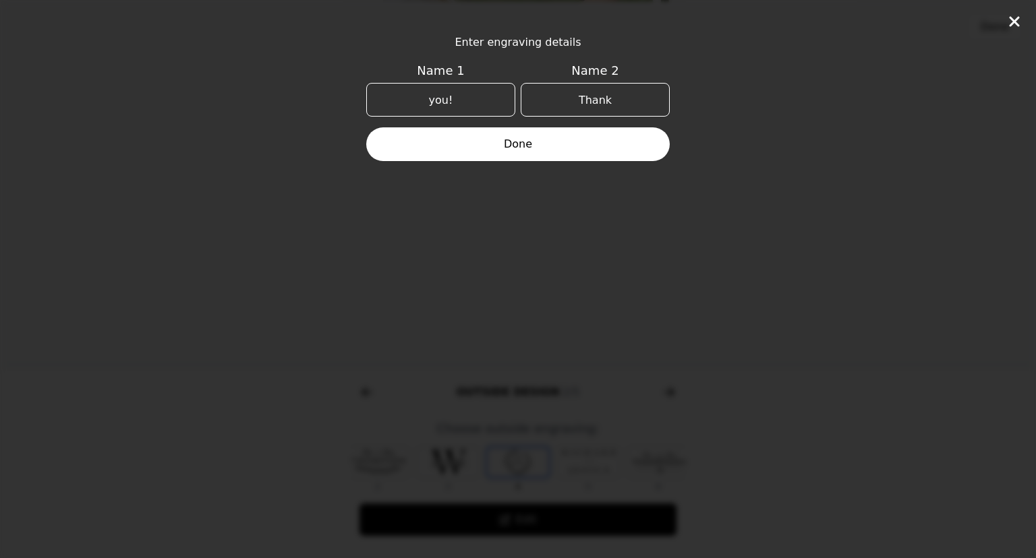
type input "you!"
drag, startPoint x: 558, startPoint y: 142, endPoint x: 565, endPoint y: 166, distance: 25.2
click at [558, 144] on button "Done" at bounding box center [517, 144] width 303 height 34
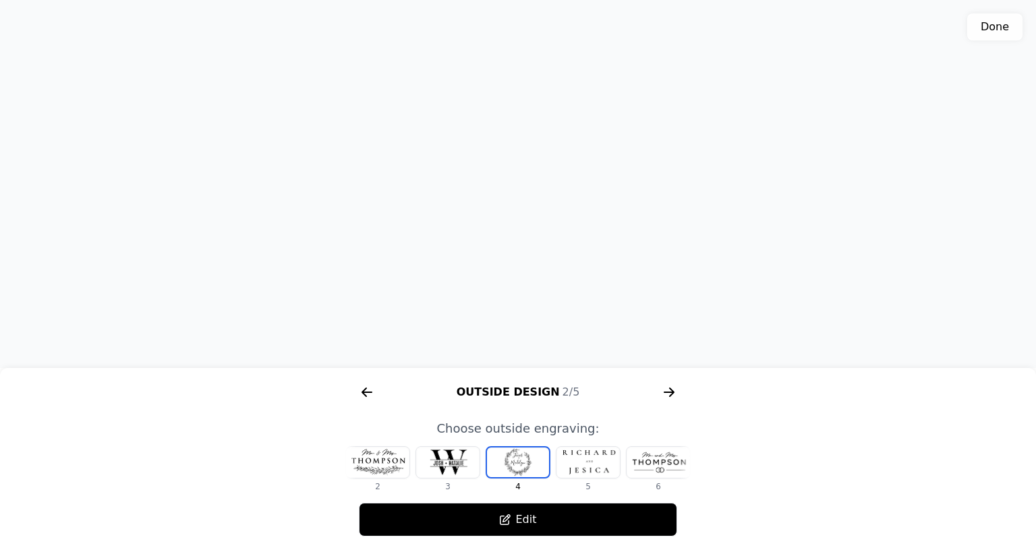
click at [490, 517] on button "Edit" at bounding box center [518, 520] width 318 height 34
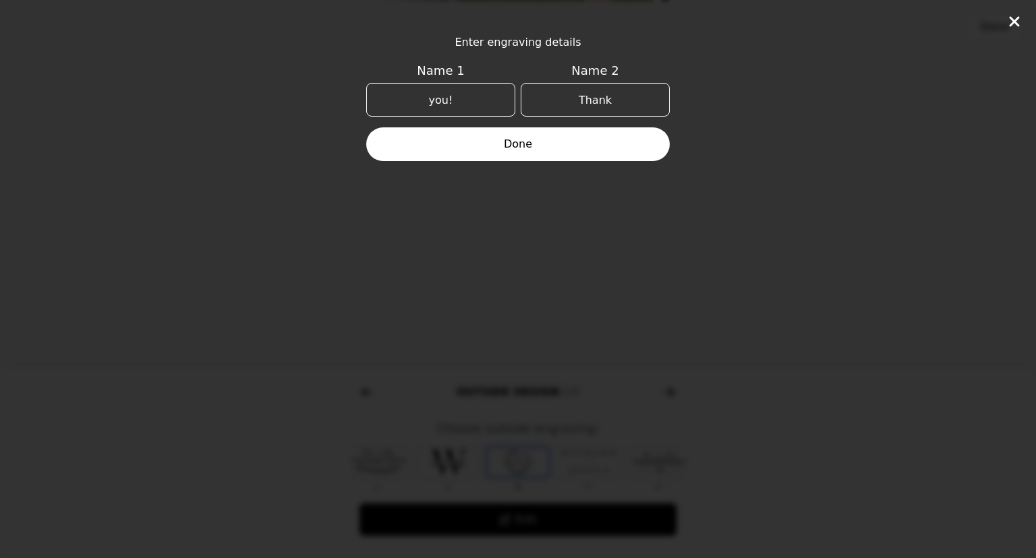
drag, startPoint x: 526, startPoint y: 90, endPoint x: 472, endPoint y: 83, distance: 54.5
click at [521, 83] on input "Thank" at bounding box center [595, 100] width 149 height 34
drag, startPoint x: 454, startPoint y: 101, endPoint x: 432, endPoint y: 83, distance: 28.8
click at [379, 85] on input "you!" at bounding box center [440, 100] width 149 height 34
drag, startPoint x: 464, startPoint y: 150, endPoint x: 430, endPoint y: 159, distance: 35.0
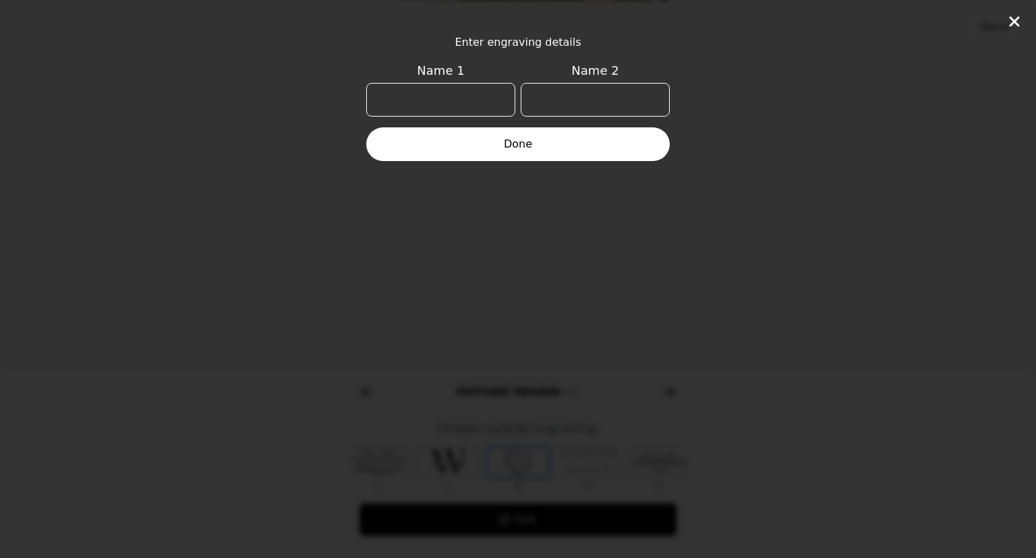
click at [464, 150] on button "Done" at bounding box center [517, 144] width 303 height 34
click at [516, 140] on button "Done" at bounding box center [517, 144] width 303 height 34
click at [516, 145] on button "Done" at bounding box center [517, 144] width 303 height 34
type input "f"
click at [619, 99] on input "Name 2" at bounding box center [595, 100] width 149 height 34
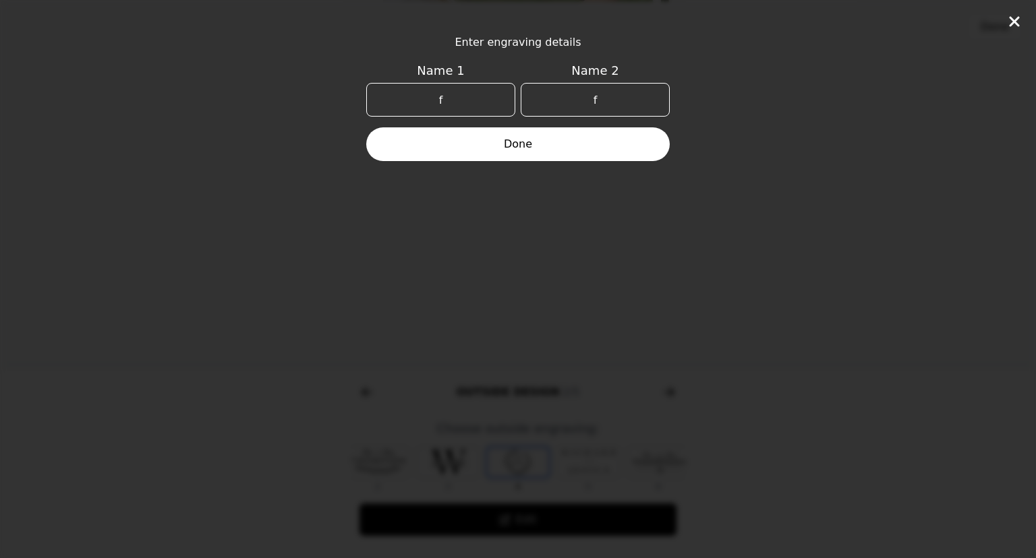
type input "f"
click at [575, 161] on div "Enter engraving details Name 1 f Name 2 f Done" at bounding box center [518, 279] width 1036 height 558
click at [583, 148] on button "Done" at bounding box center [517, 144] width 303 height 34
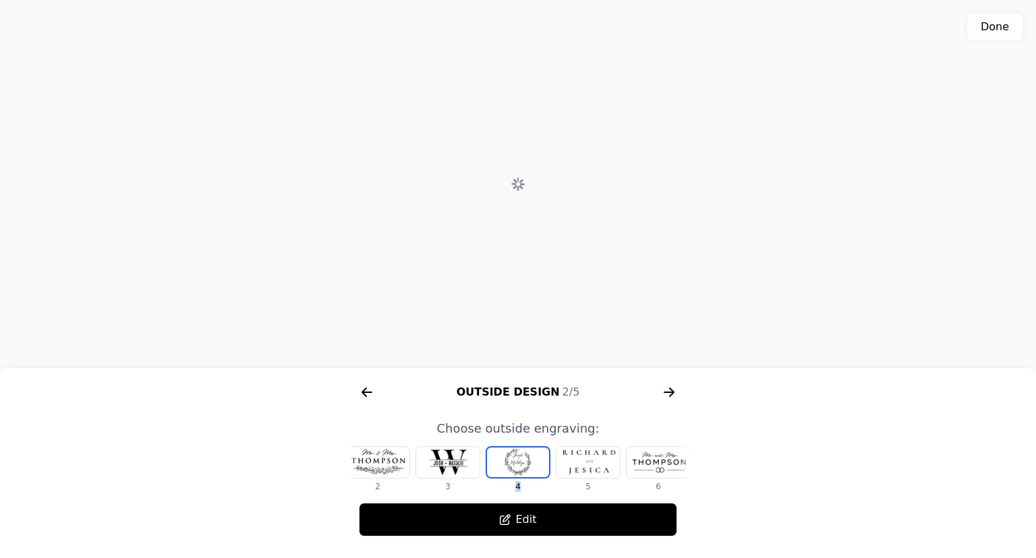
click at [521, 469] on div "1 2 3 4 5 6 7 8" at bounding box center [431, 469] width 345 height 46
click at [392, 461] on div at bounding box center [377, 462] width 63 height 31
click at [620, 467] on div at bounding box center [587, 462] width 63 height 31
click at [583, 465] on div at bounding box center [587, 462] width 63 height 31
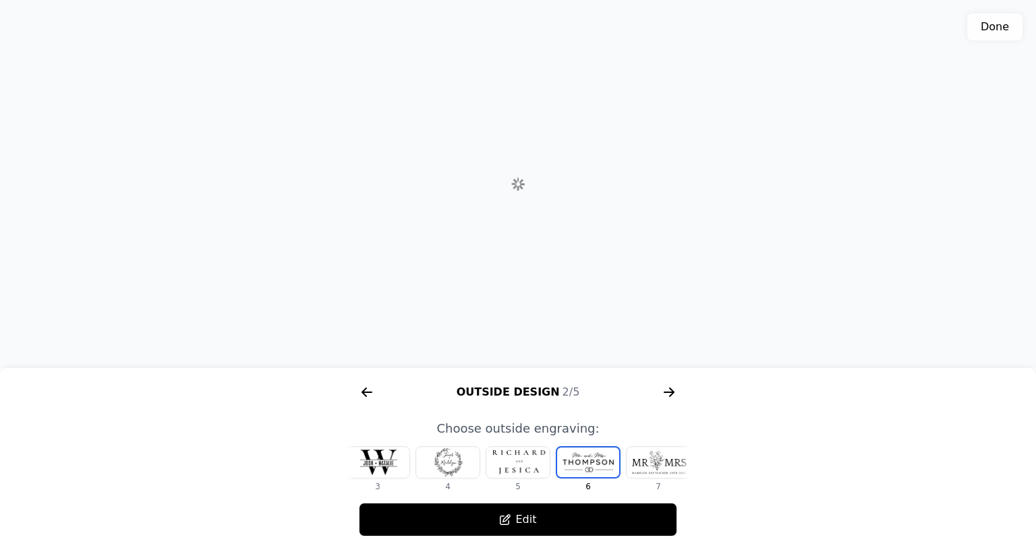
click at [627, 465] on div at bounding box center [658, 462] width 63 height 31
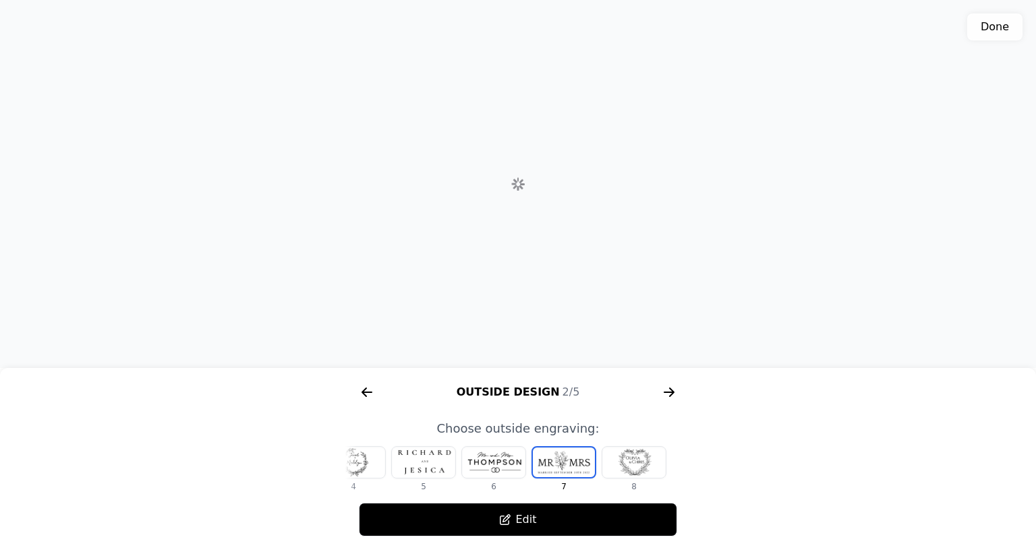
click at [627, 463] on div at bounding box center [633, 462] width 63 height 31
click at [629, 465] on div at bounding box center [634, 463] width 62 height 30
drag, startPoint x: 620, startPoint y: 282, endPoint x: 626, endPoint y: 221, distance: 61.0
click at [626, 221] on div "3D model. Use mouse, touch or arrow keys to move." at bounding box center [518, 184] width 1036 height 368
click at [643, 461] on div at bounding box center [634, 463] width 62 height 30
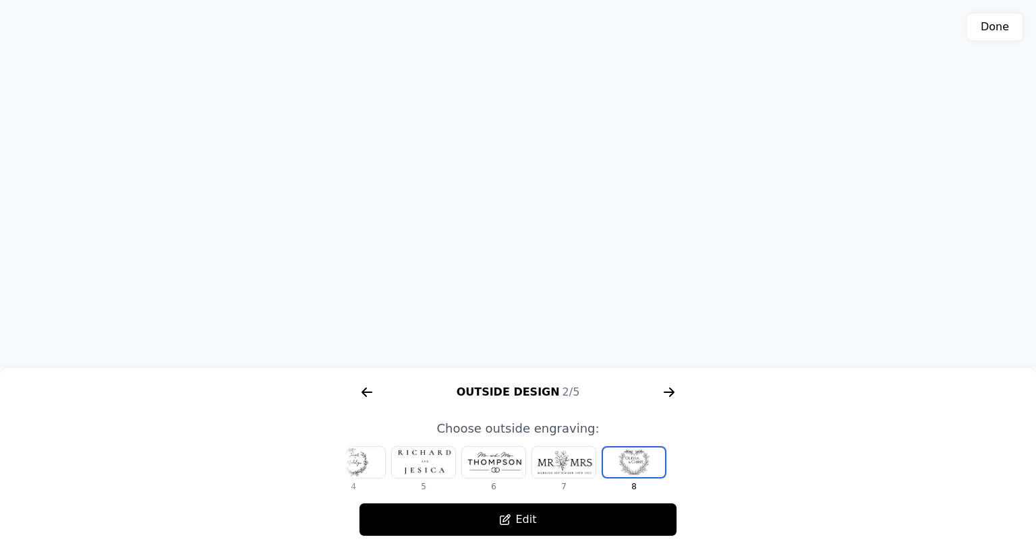
drag, startPoint x: 619, startPoint y: 273, endPoint x: 620, endPoint y: 360, distance: 87.0
click at [620, 360] on div "3D model. Use mouse, touch or arrow keys to move." at bounding box center [518, 184] width 1036 height 368
click at [515, 517] on button "Edit" at bounding box center [518, 520] width 318 height 34
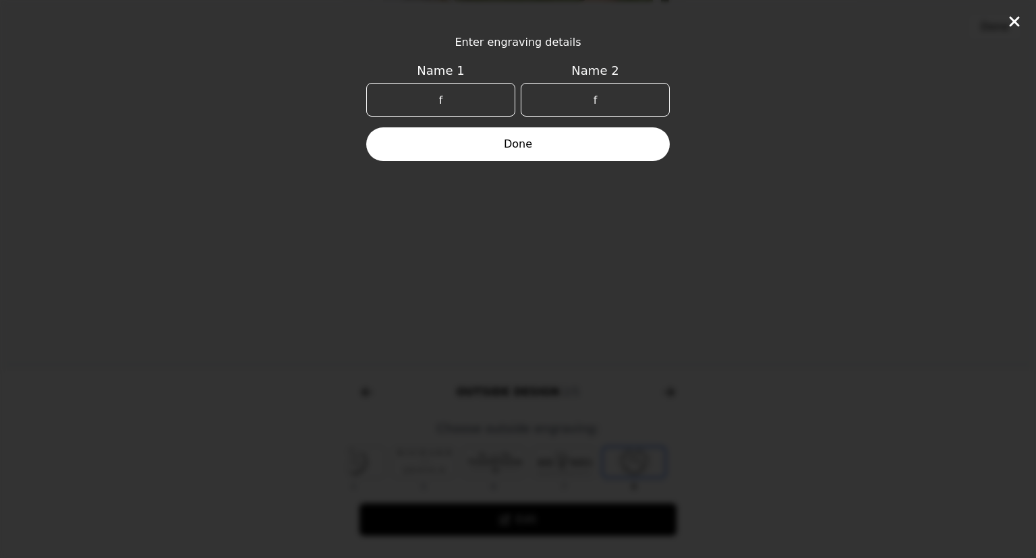
scroll to position [0, 16]
click at [542, 148] on button "Done" at bounding box center [517, 144] width 303 height 34
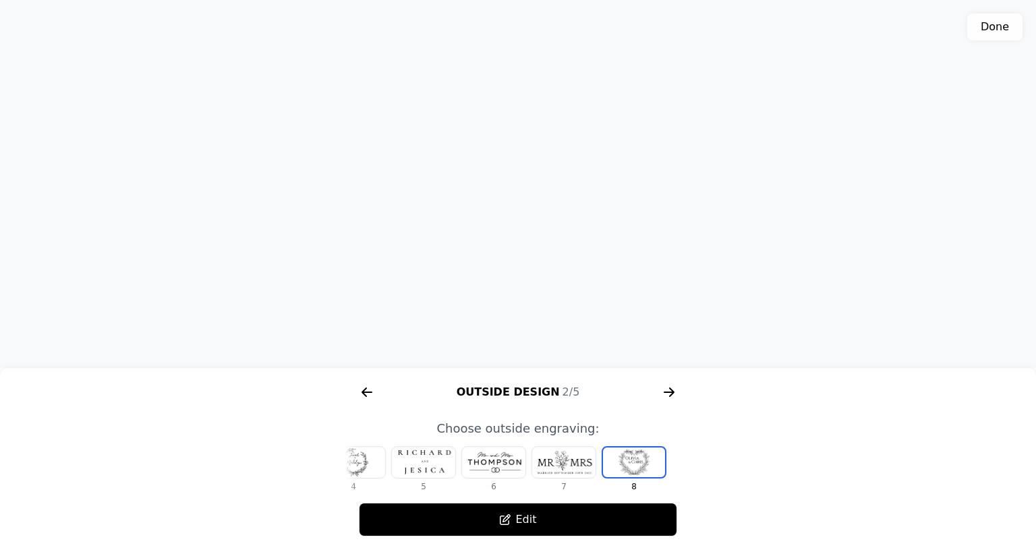
drag, startPoint x: 525, startPoint y: 290, endPoint x: 518, endPoint y: 330, distance: 40.4
click at [518, 330] on div "3D model. Use mouse, touch or arrow keys to move." at bounding box center [518, 184] width 1036 height 368
click at [561, 453] on div at bounding box center [563, 462] width 63 height 31
click at [642, 470] on div at bounding box center [633, 462] width 63 height 31
click at [499, 470] on div at bounding box center [493, 462] width 63 height 31
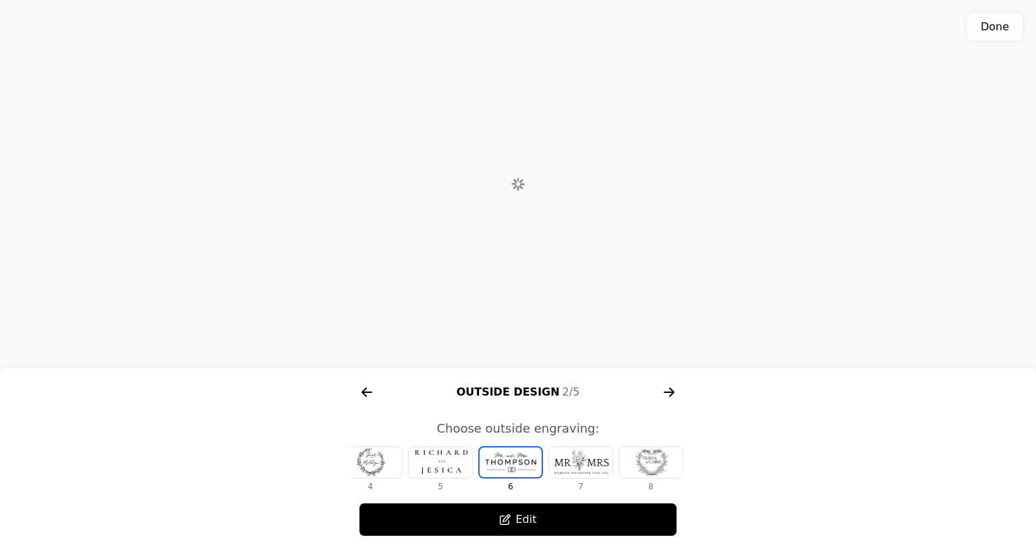
scroll to position [0, 227]
click at [463, 459] on div at bounding box center [447, 462] width 63 height 31
click at [448, 465] on div at bounding box center [447, 462] width 63 height 31
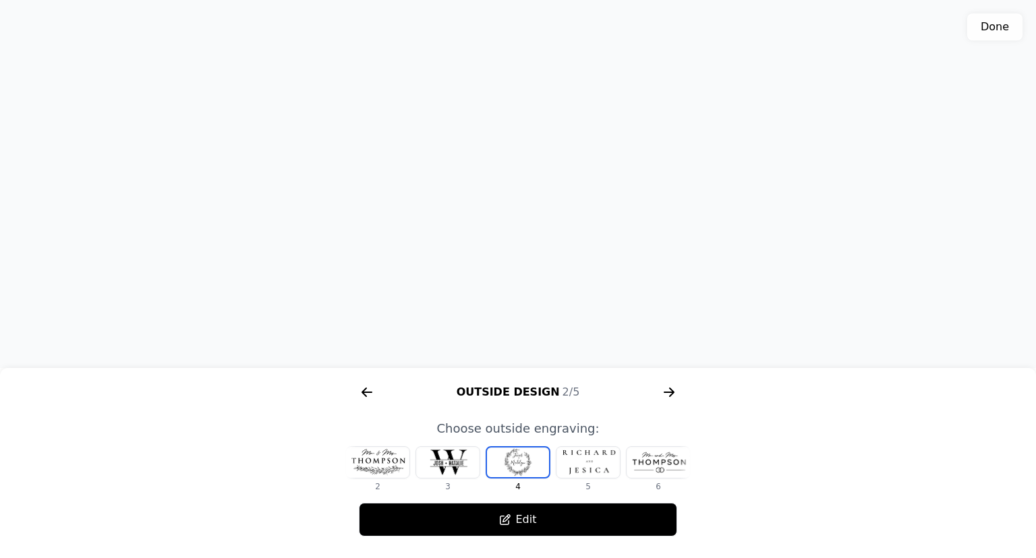
click at [349, 455] on div at bounding box center [377, 462] width 63 height 31
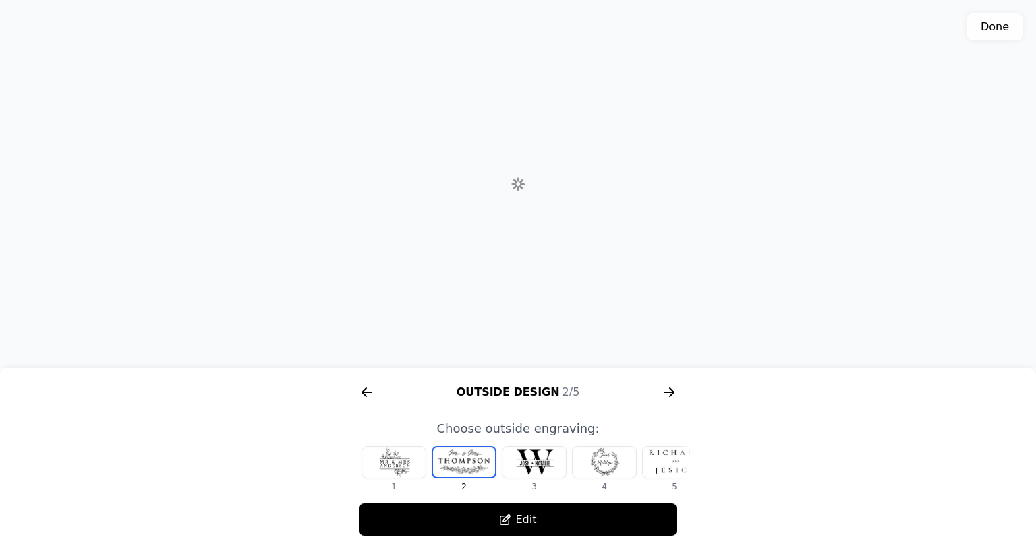
click at [412, 463] on div at bounding box center [393, 462] width 63 height 31
